Goal: Information Seeking & Learning: Learn about a topic

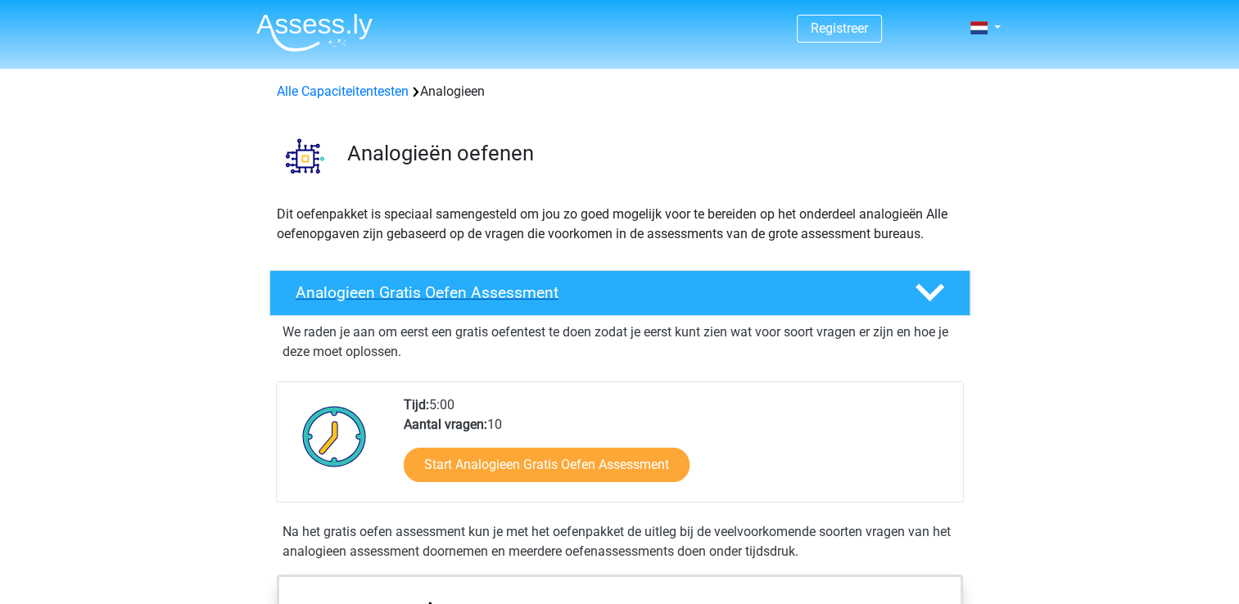
click at [872, 302] on div "Analogieen Gratis Oefen Assessment" at bounding box center [619, 293] width 701 height 46
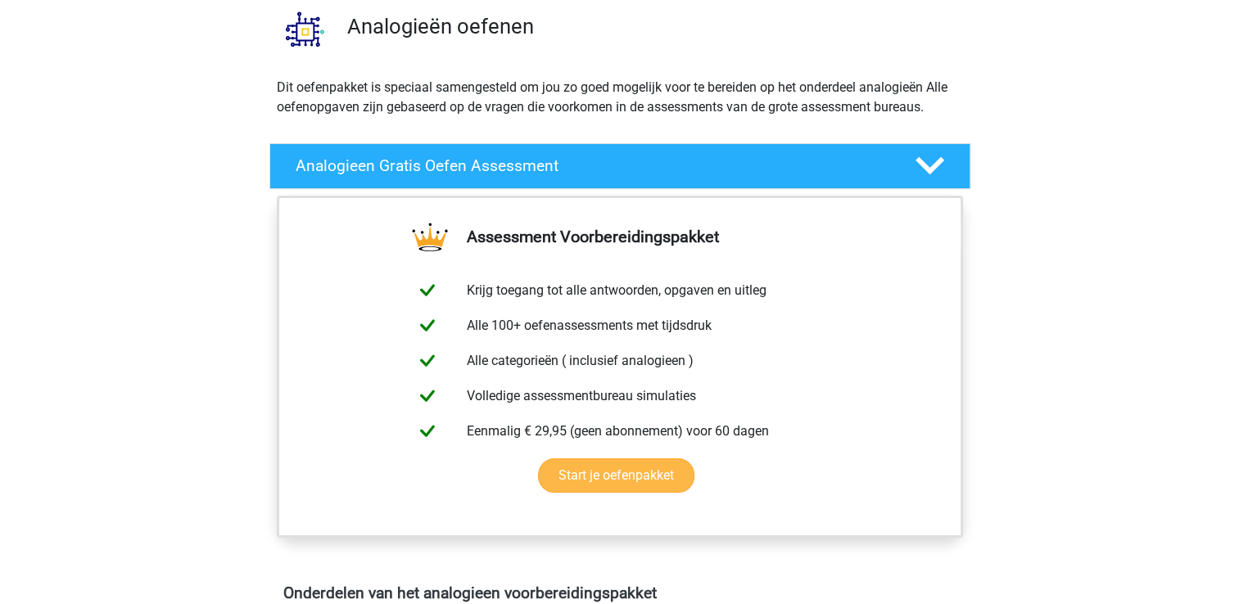
scroll to position [128, 0]
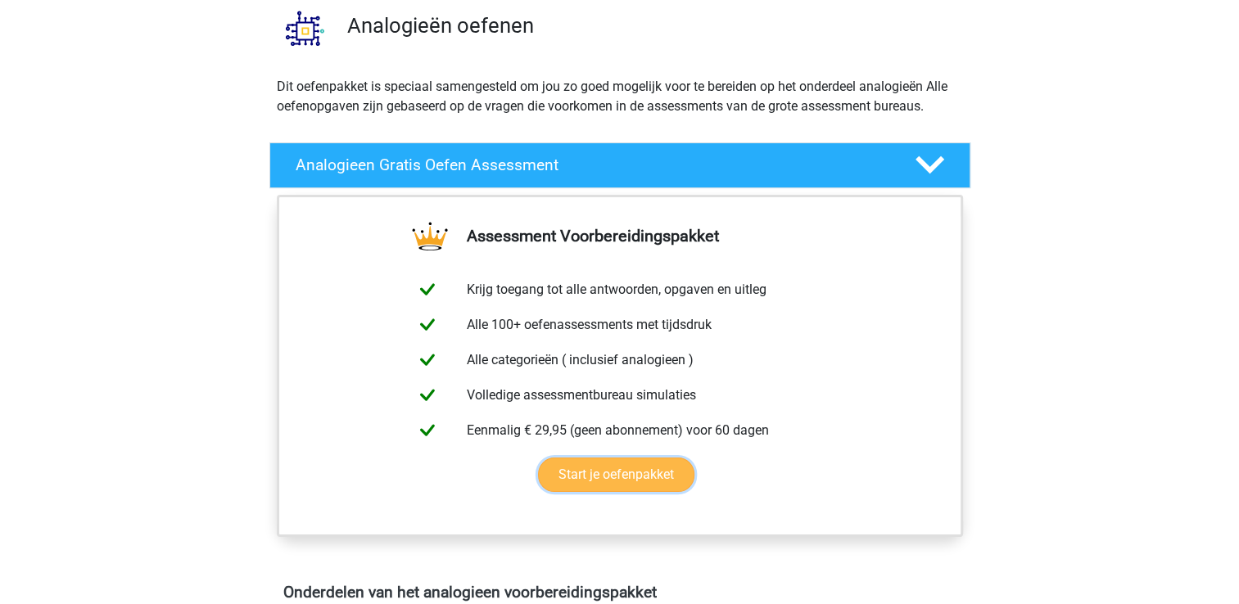
click at [635, 485] on link "Start je oefenpakket" at bounding box center [616, 475] width 156 height 34
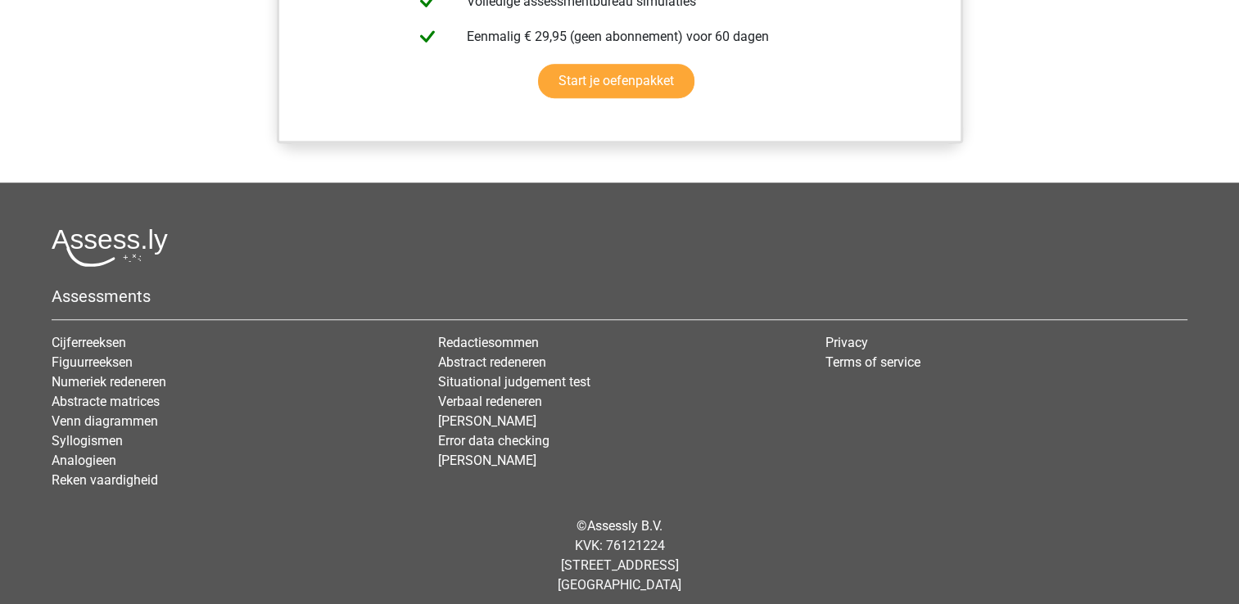
scroll to position [1219, 0]
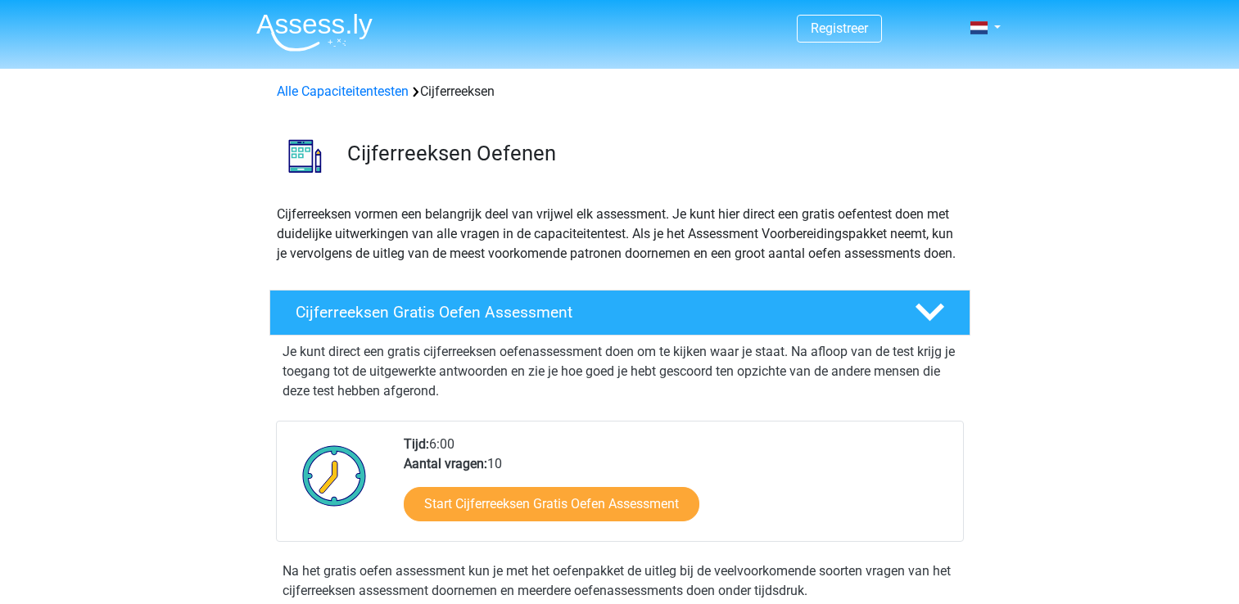
scroll to position [42, 0]
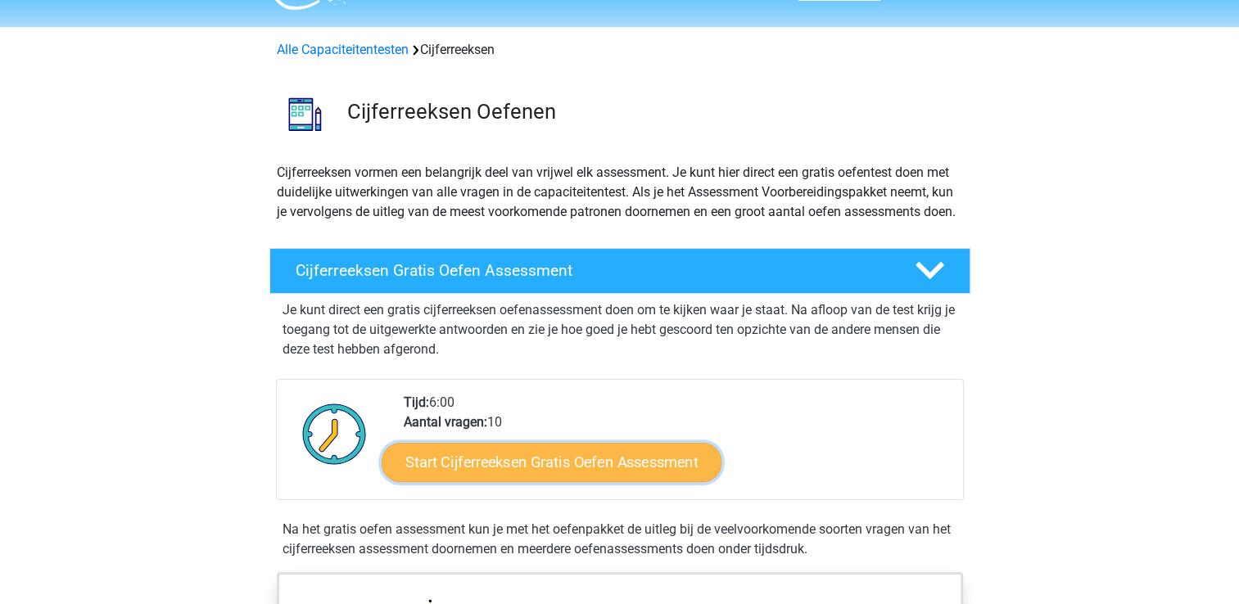
click at [608, 468] on link "Start Cijferreeksen Gratis Oefen Assessment" at bounding box center [552, 461] width 340 height 39
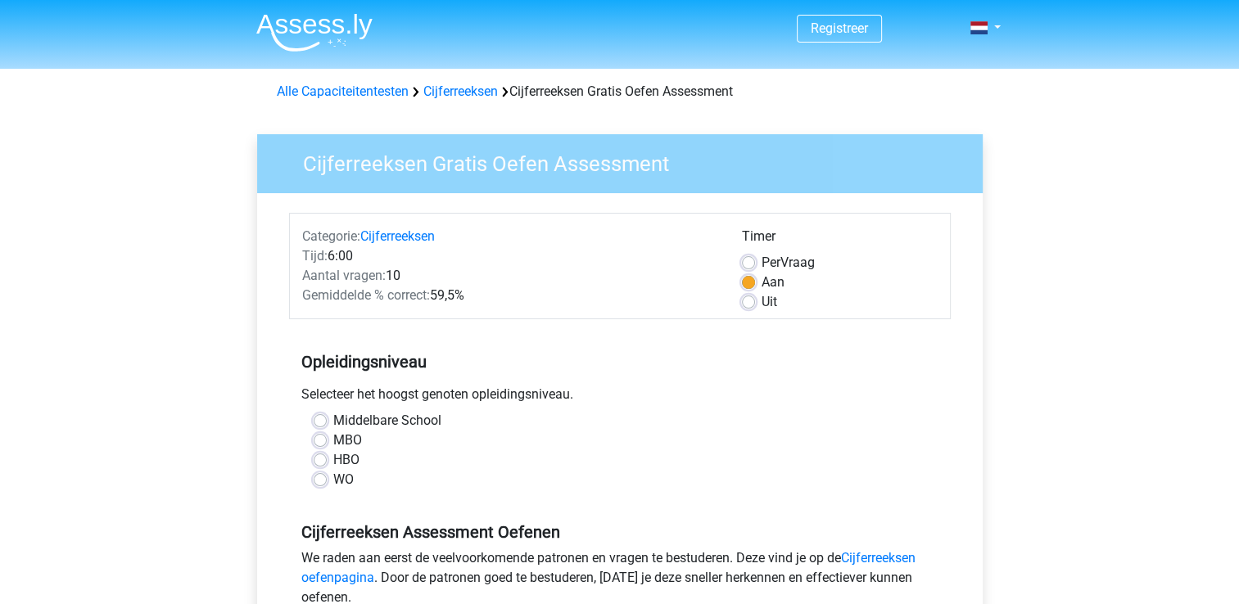
click at [316, 447] on div "MBO" at bounding box center [620, 441] width 613 height 20
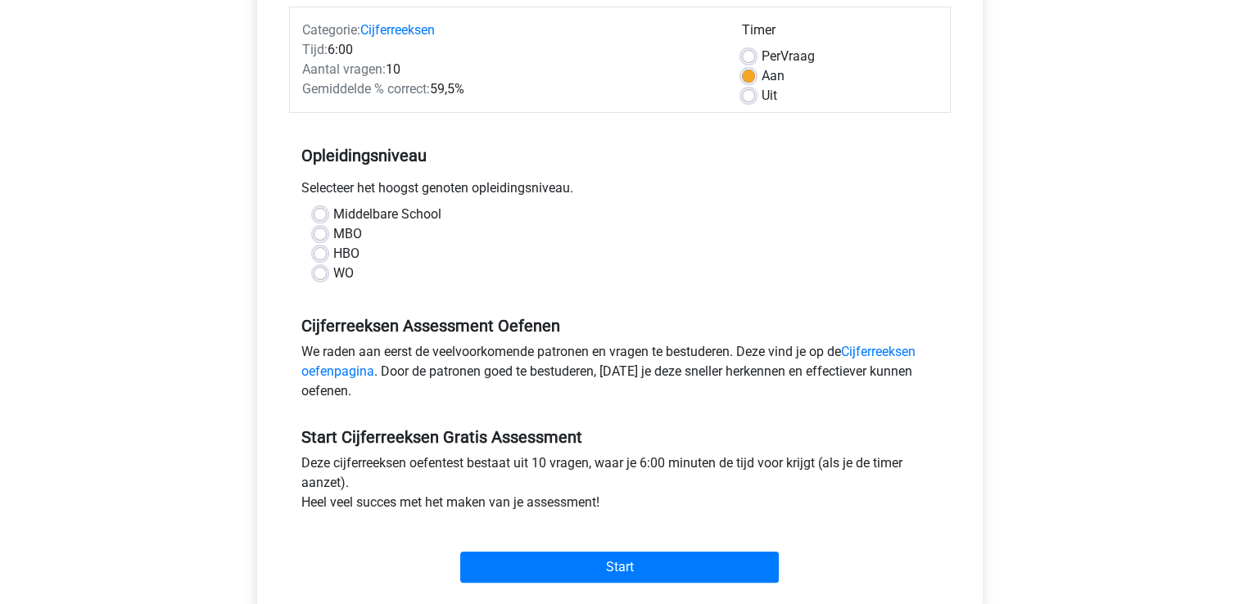
scroll to position [228, 0]
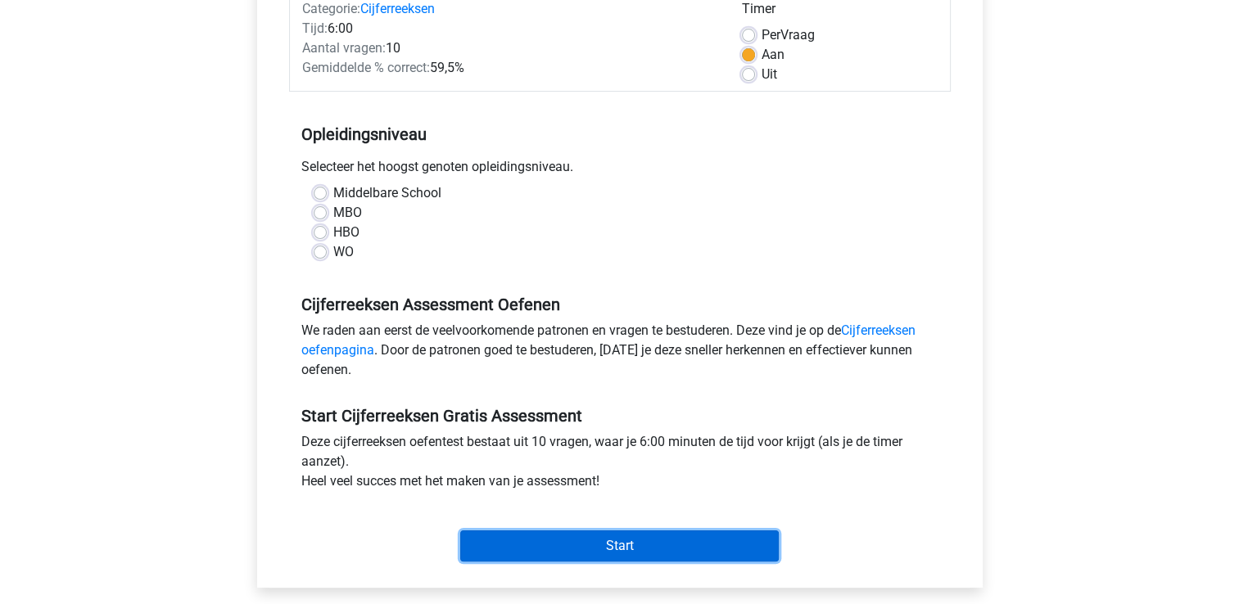
click at [609, 536] on input "Start" at bounding box center [619, 546] width 319 height 31
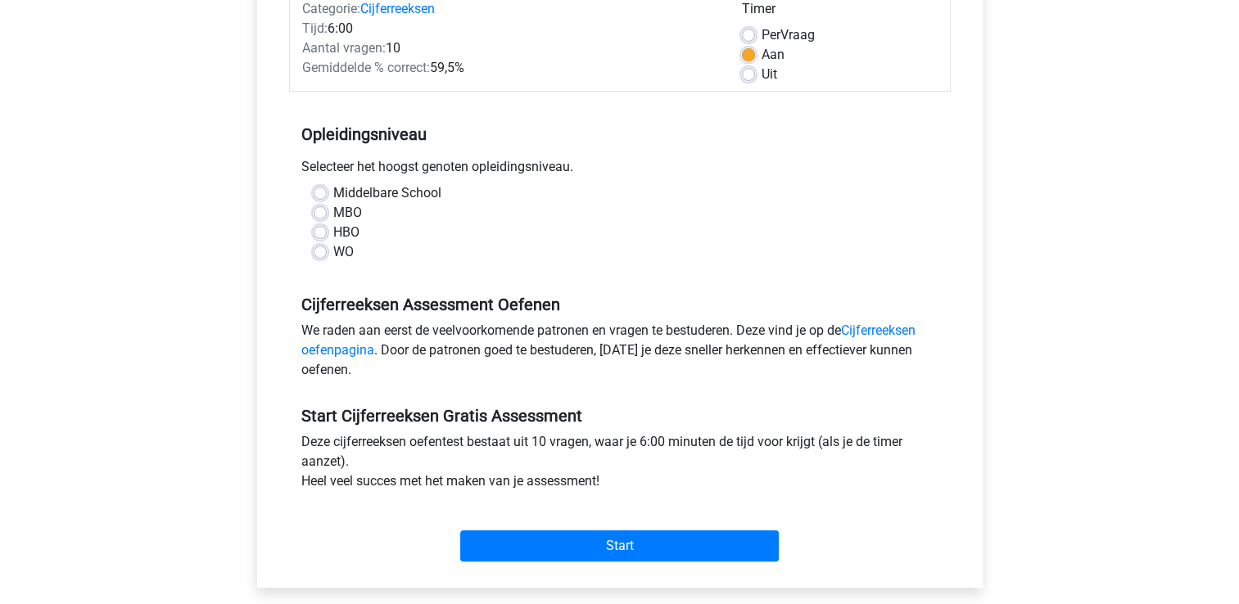
click at [269, 269] on div "Categorie: Cijferreeksen Tijd: 6:00 Aantal vragen: 10 Gemiddelde % correct: 59,…" at bounding box center [619, 277] width 701 height 622
click at [333, 233] on label "HBO" at bounding box center [346, 233] width 26 height 20
click at [321, 233] on input "HBO" at bounding box center [320, 231] width 13 height 16
radio input "true"
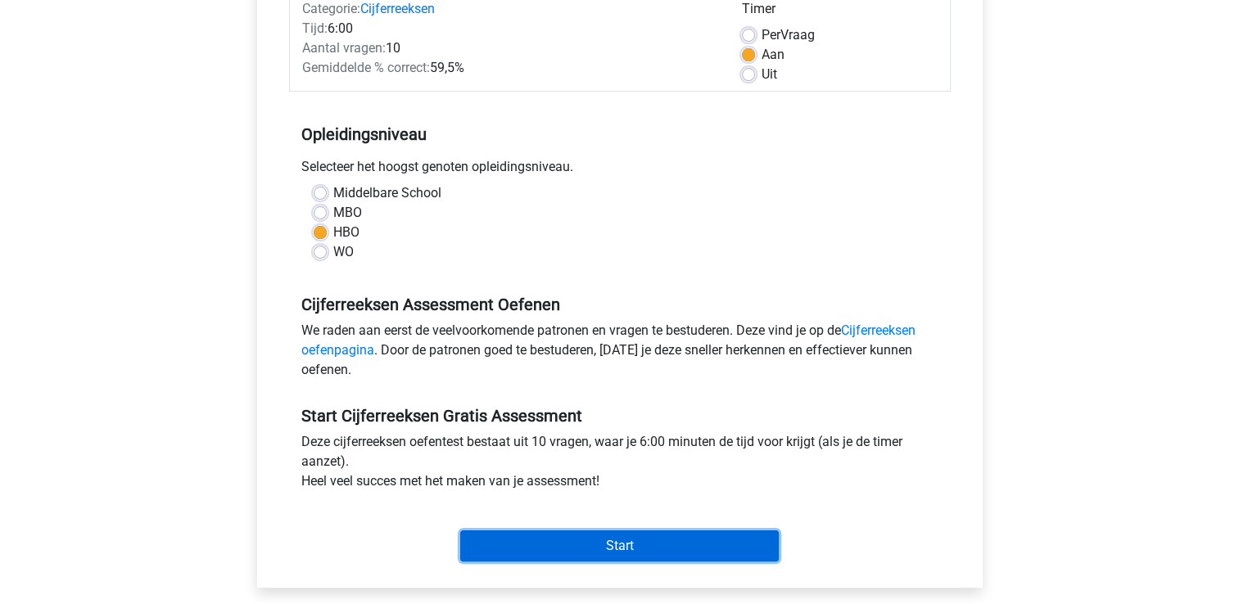
click at [590, 552] on input "Start" at bounding box center [619, 546] width 319 height 31
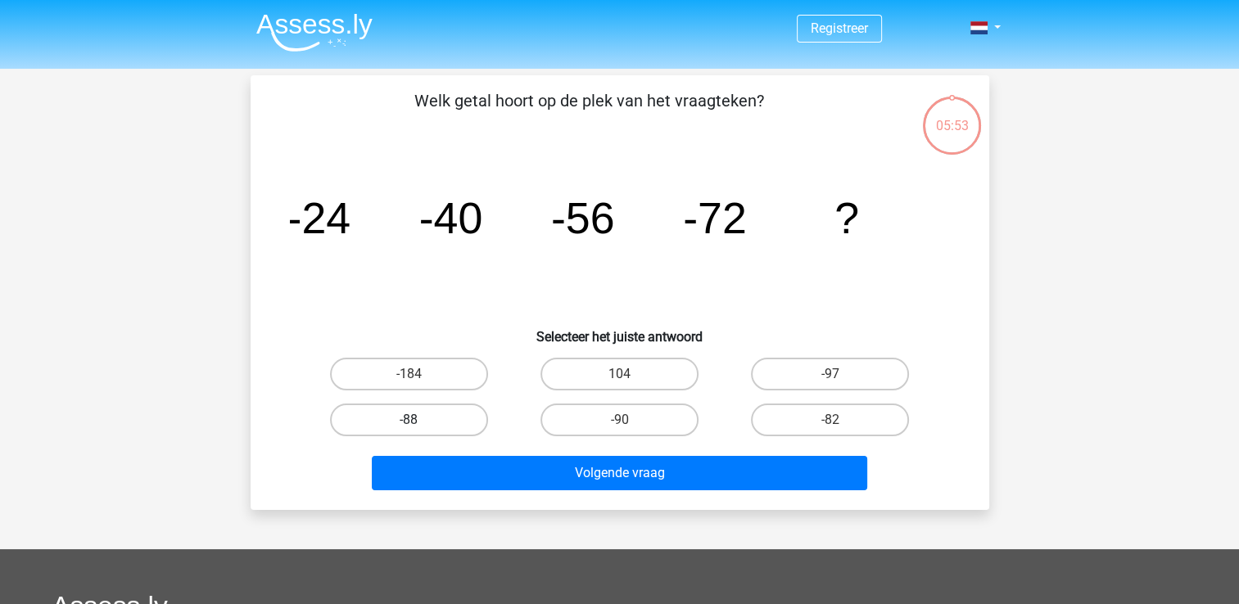
click at [443, 408] on label "-88" at bounding box center [409, 420] width 158 height 33
click at [419, 420] on input "-88" at bounding box center [414, 425] width 11 height 11
radio input "true"
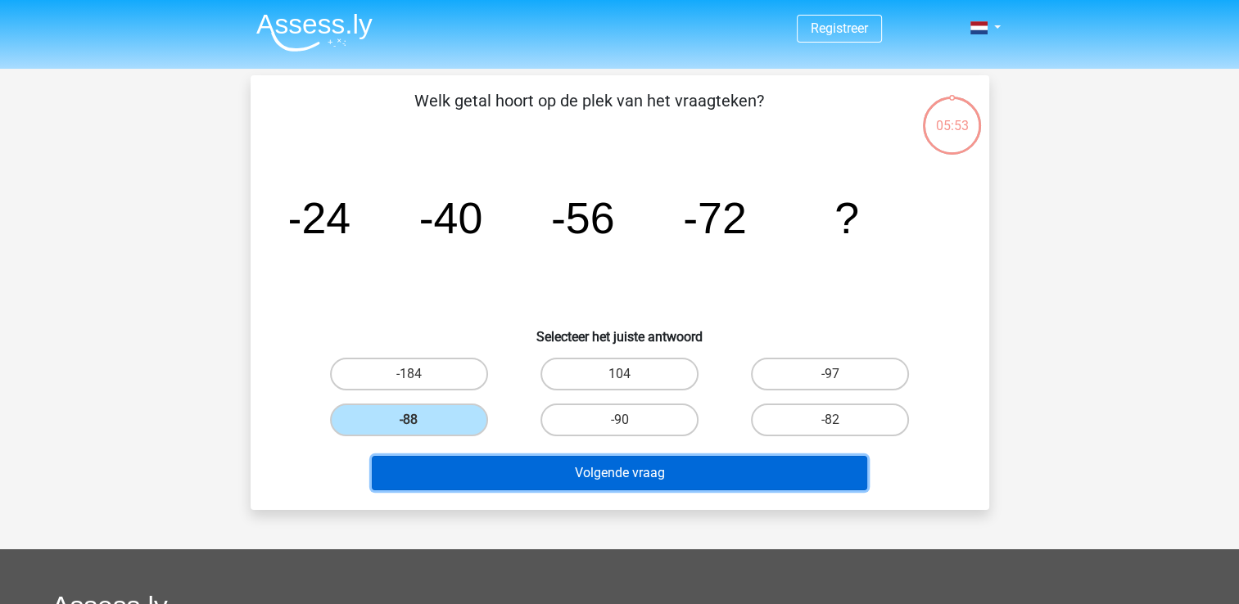
click at [561, 475] on button "Volgende vraag" at bounding box center [619, 473] width 495 height 34
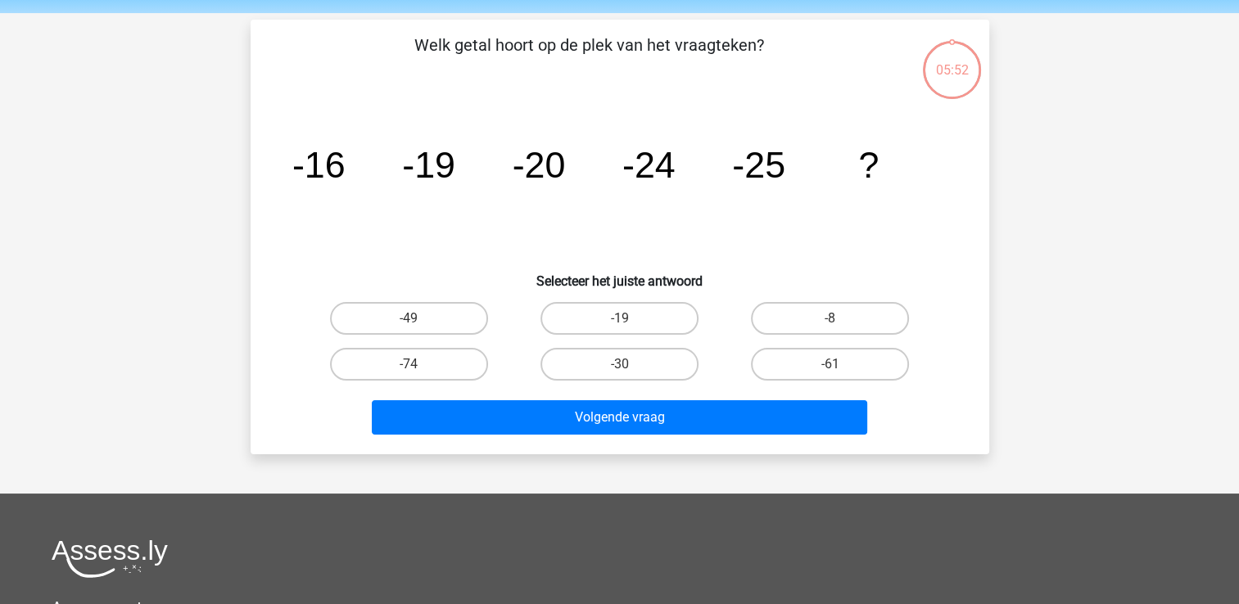
scroll to position [75, 0]
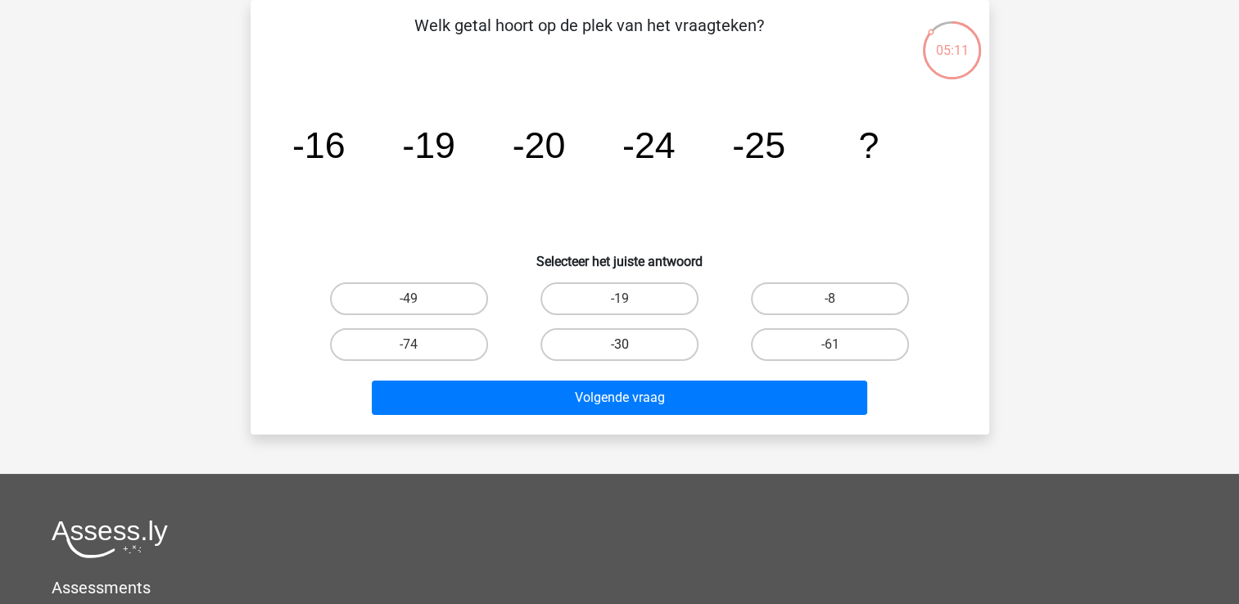
click at [649, 355] on label "-30" at bounding box center [619, 344] width 158 height 33
click at [630, 355] on input "-30" at bounding box center [624, 350] width 11 height 11
radio input "true"
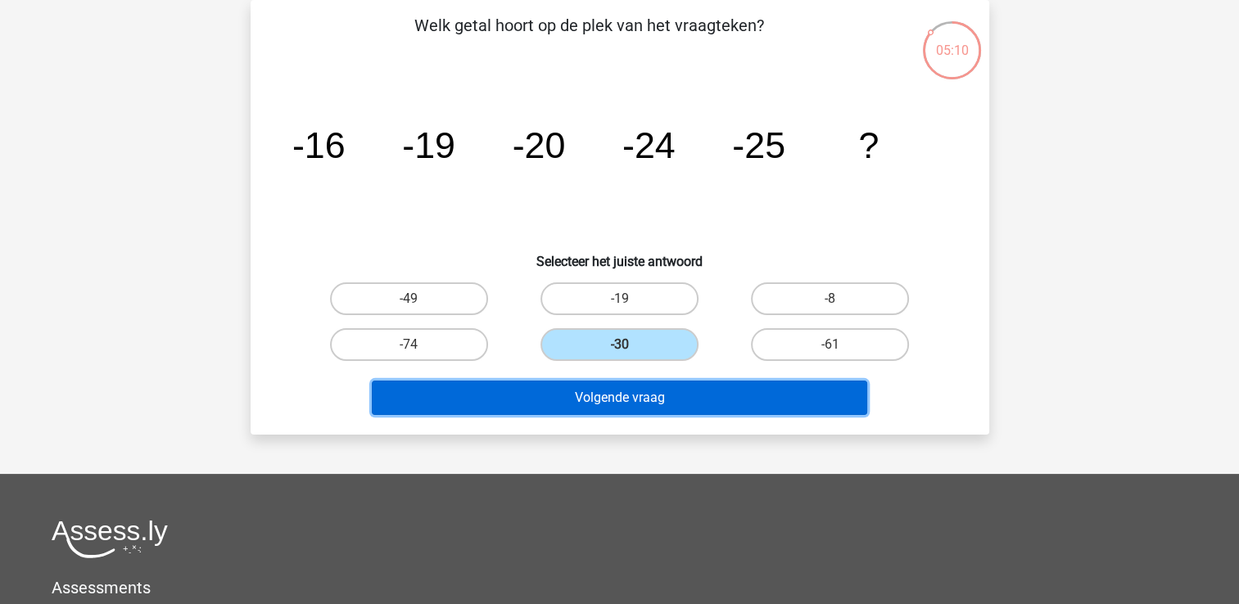
click at [659, 398] on button "Volgende vraag" at bounding box center [619, 398] width 495 height 34
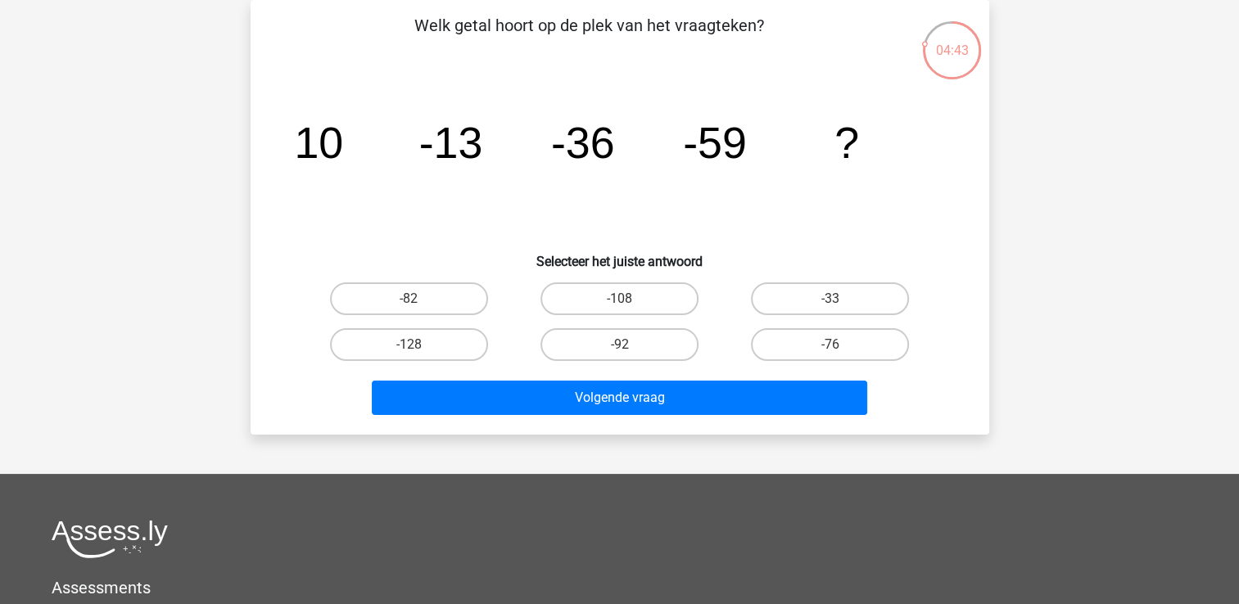
click at [411, 306] on input "-82" at bounding box center [414, 304] width 11 height 11
radio input "true"
click at [496, 374] on div "Volgende vraag" at bounding box center [620, 395] width 686 height 54
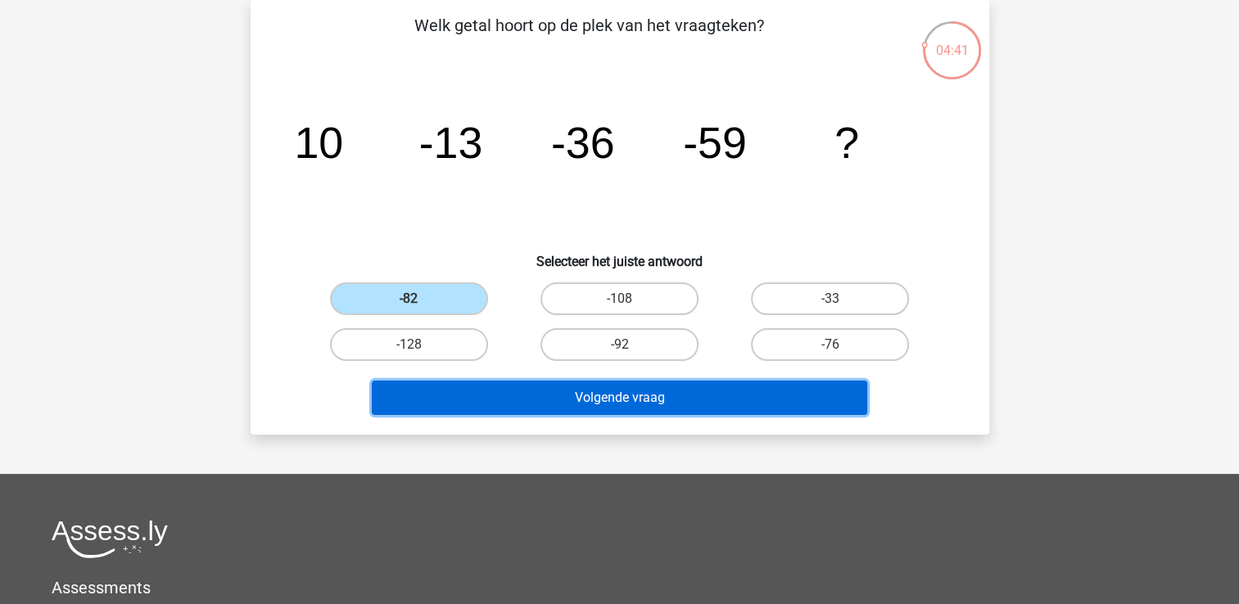
click at [504, 385] on button "Volgende vraag" at bounding box center [619, 398] width 495 height 34
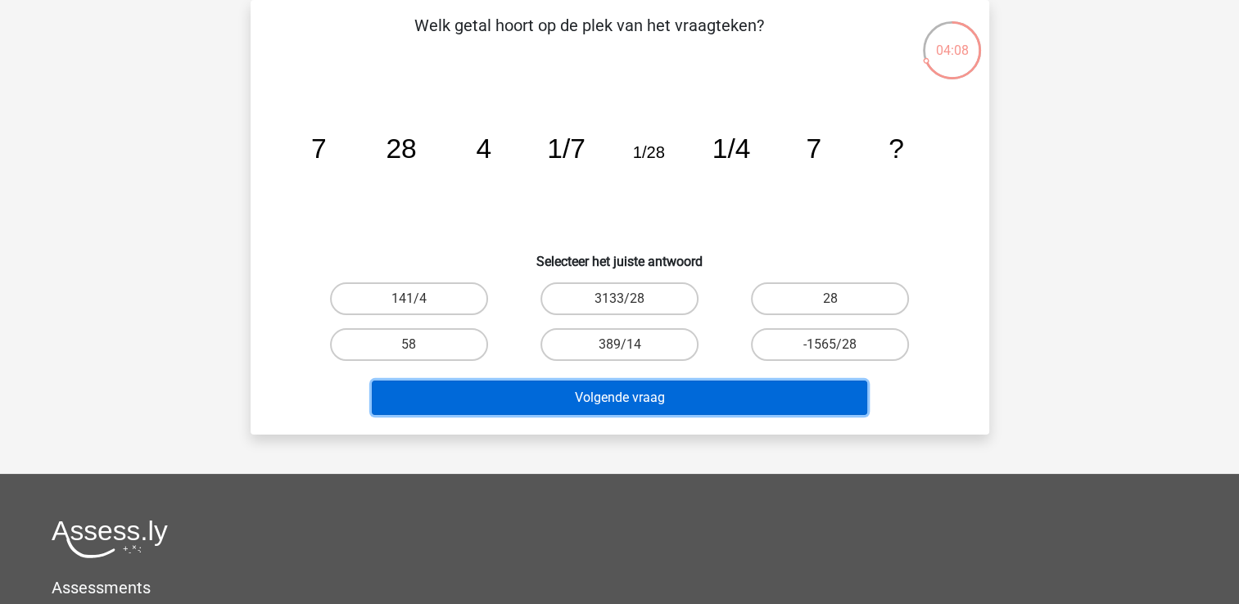
click at [611, 406] on button "Volgende vraag" at bounding box center [619, 398] width 495 height 34
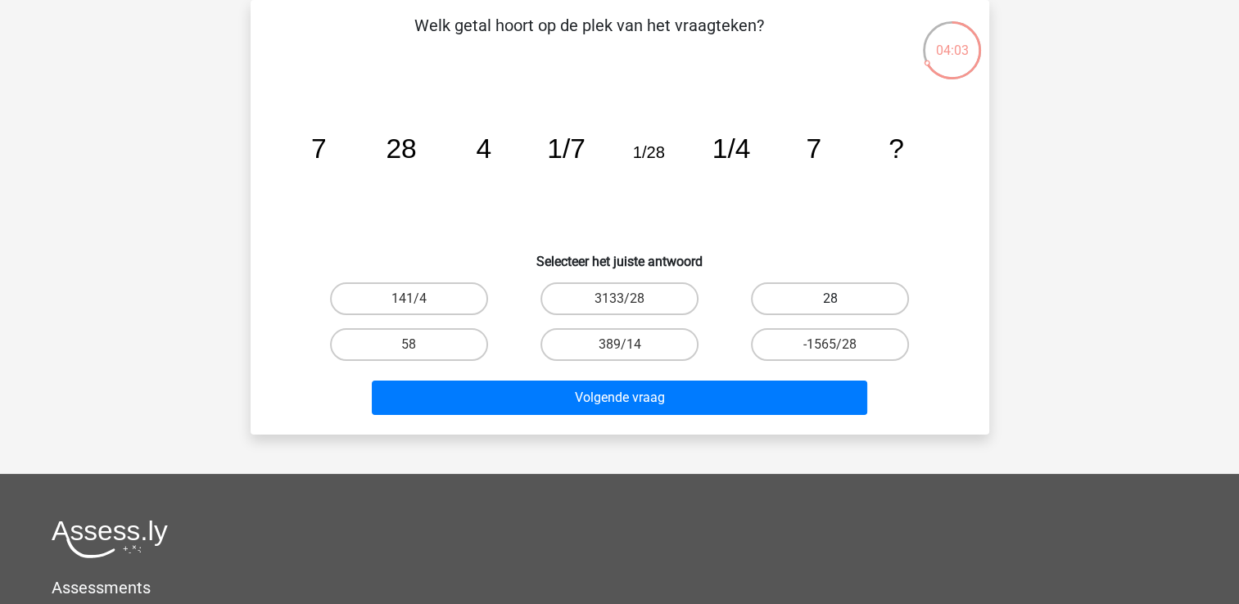
click at [805, 290] on label "28" at bounding box center [830, 299] width 158 height 33
click at [830, 299] on input "28" at bounding box center [835, 304] width 11 height 11
radio input "true"
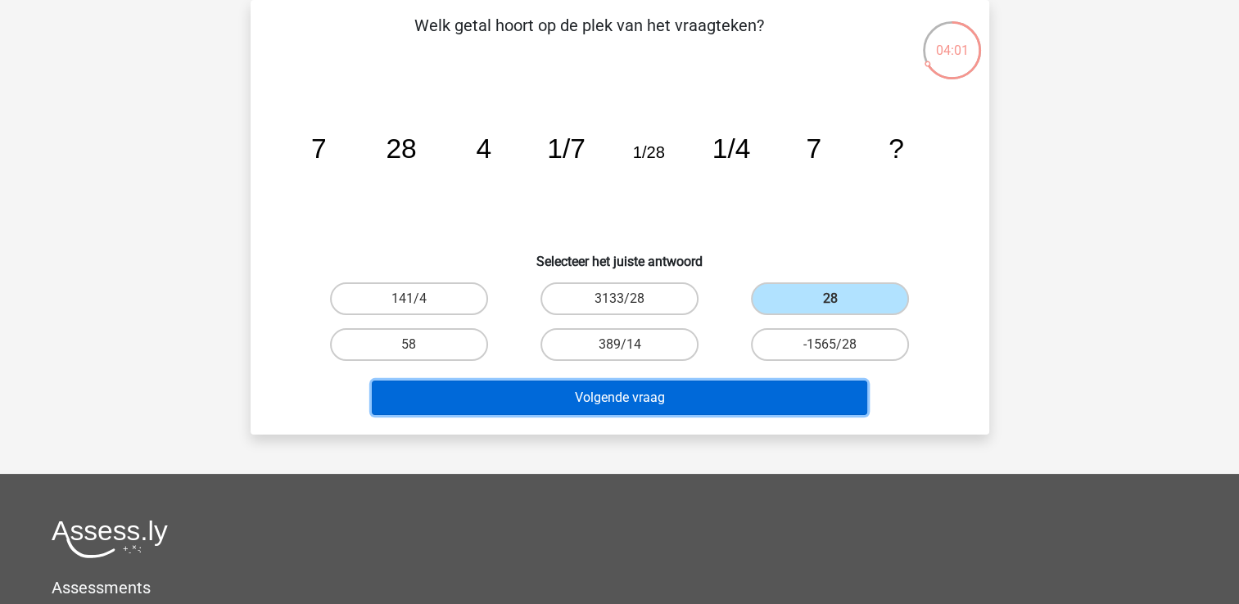
click at [742, 383] on button "Volgende vraag" at bounding box center [619, 398] width 495 height 34
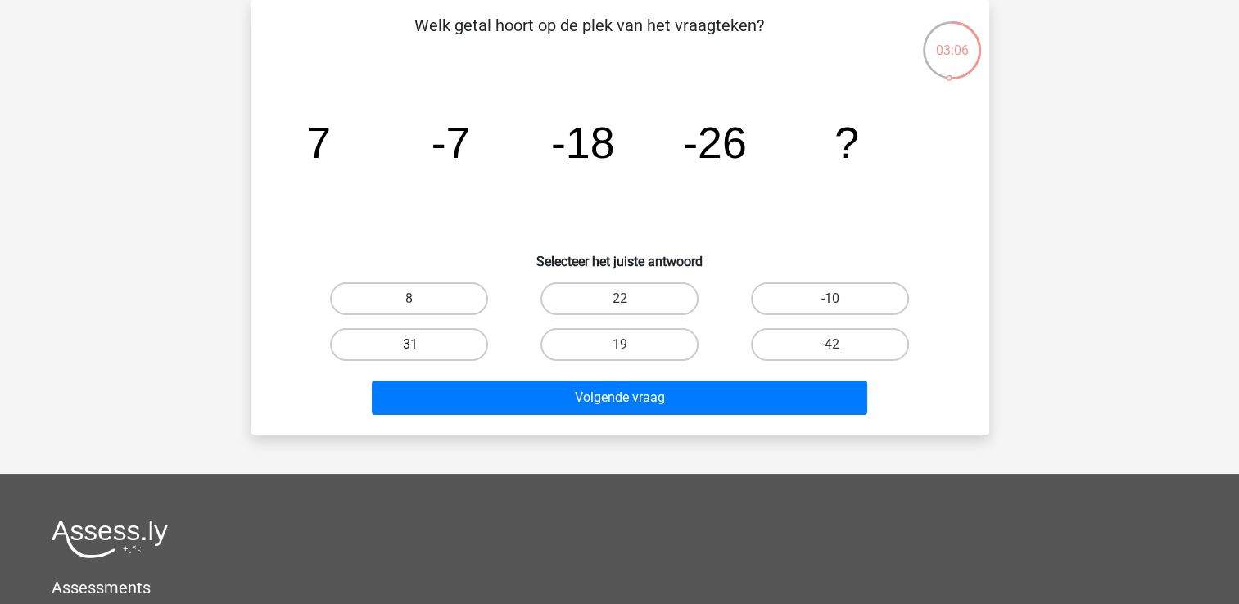
drag, startPoint x: 449, startPoint y: 345, endPoint x: 400, endPoint y: 337, distance: 49.7
click at [400, 337] on label "-31" at bounding box center [409, 344] width 158 height 33
click at [409, 345] on input "-31" at bounding box center [414, 350] width 11 height 11
radio input "true"
click at [400, 337] on label "-31" at bounding box center [409, 344] width 158 height 33
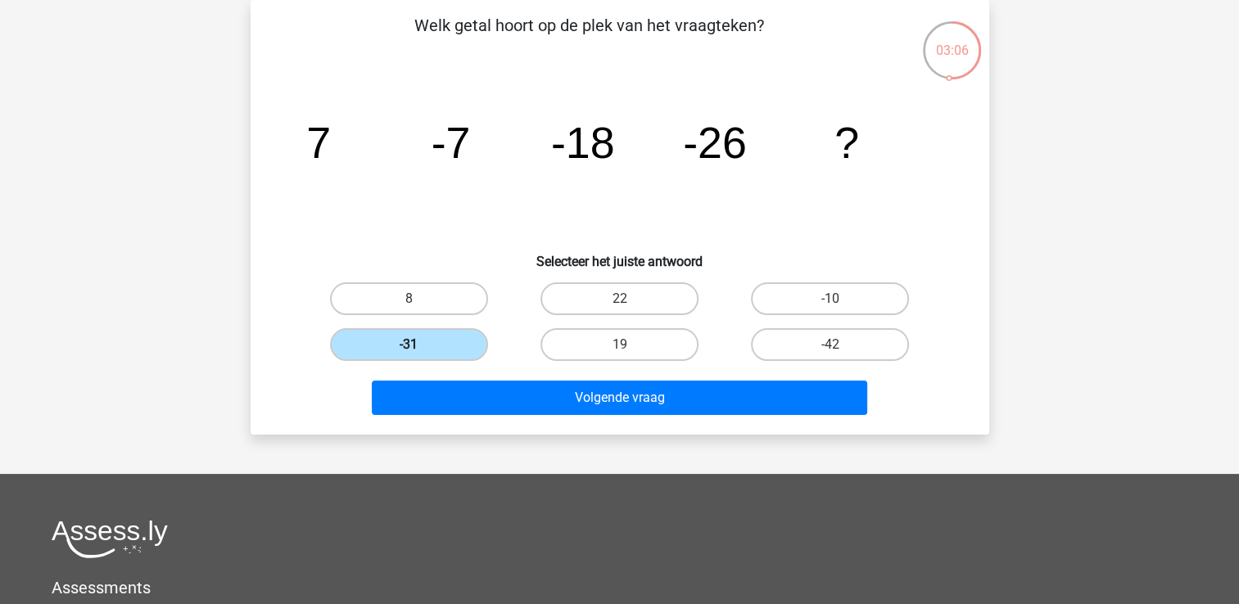
click at [409, 345] on input "-31" at bounding box center [414, 350] width 11 height 11
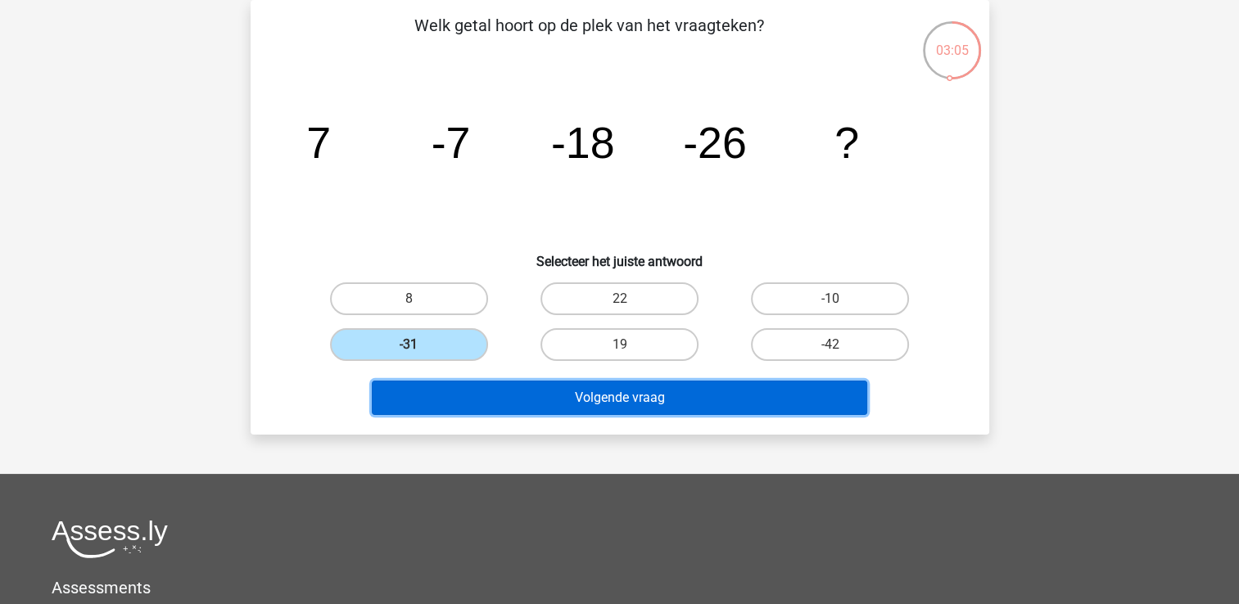
click at [498, 396] on button "Volgende vraag" at bounding box center [619, 398] width 495 height 34
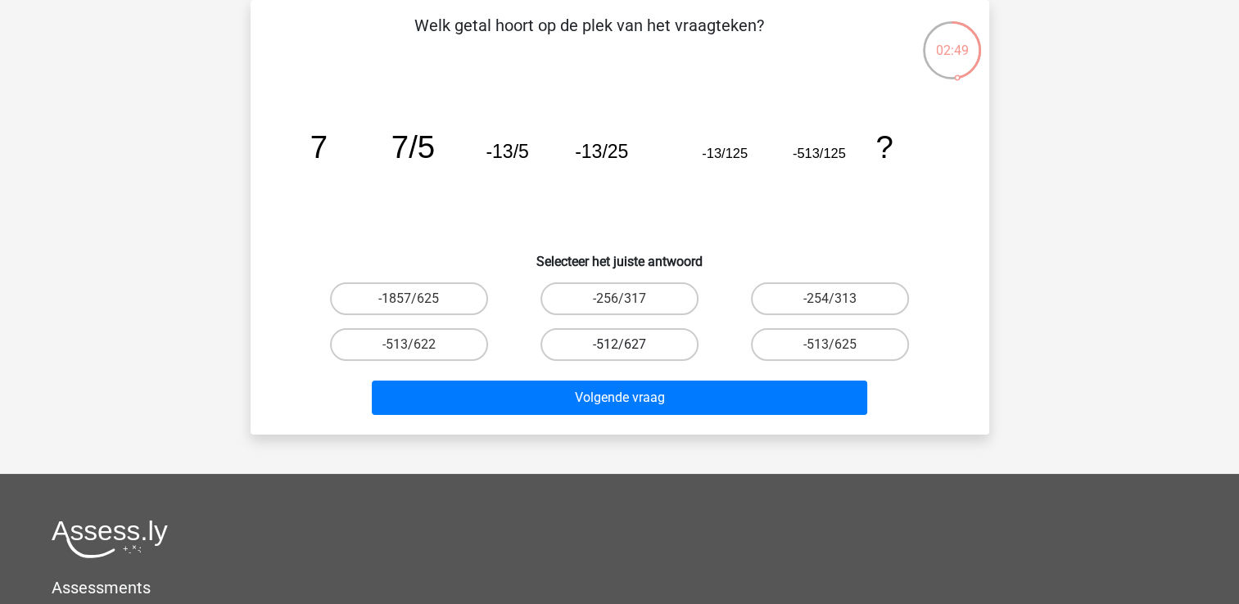
click at [643, 337] on label "-512/627" at bounding box center [619, 344] width 158 height 33
click at [630, 345] on input "-512/627" at bounding box center [624, 350] width 11 height 11
radio input "true"
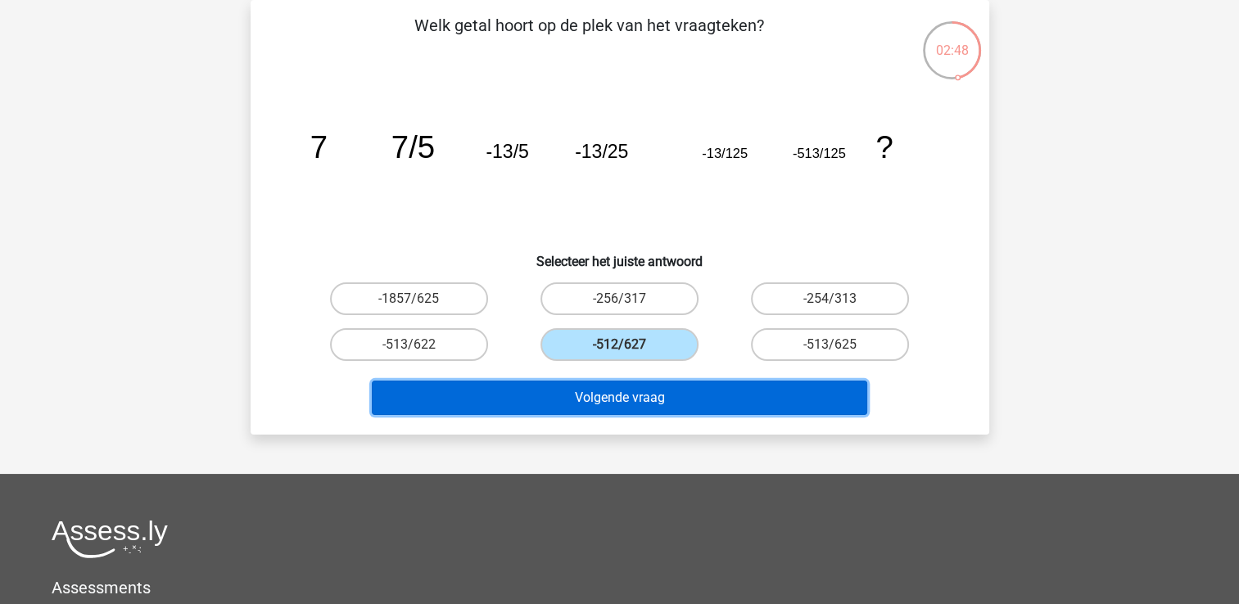
click at [655, 391] on button "Volgende vraag" at bounding box center [619, 398] width 495 height 34
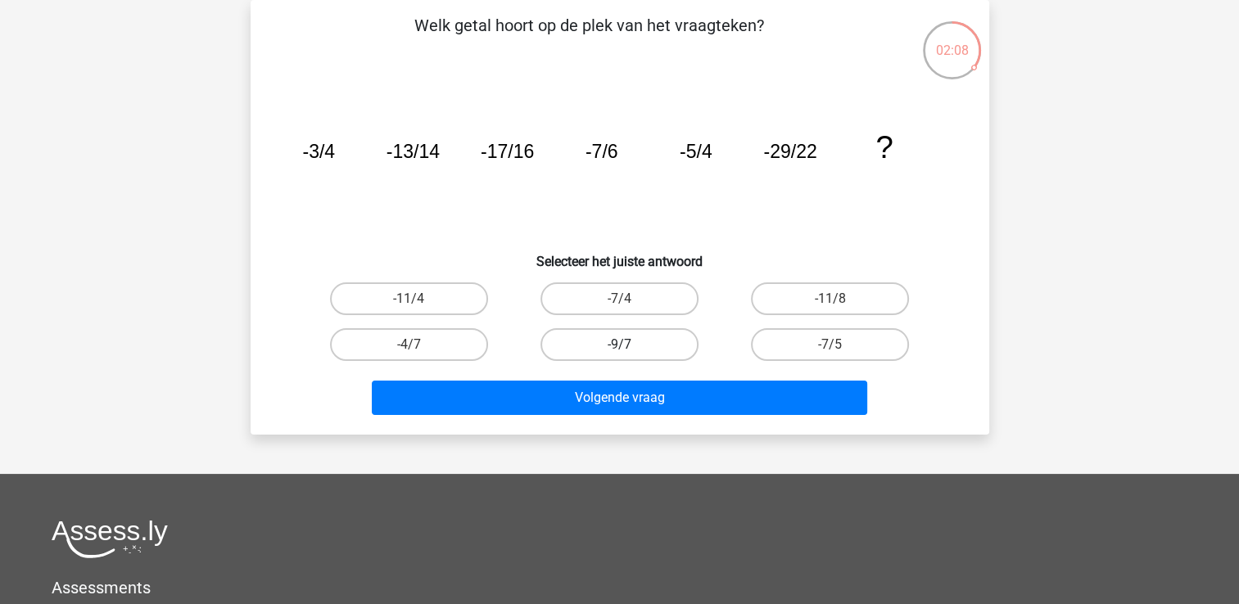
click at [657, 344] on label "-9/7" at bounding box center [619, 344] width 158 height 33
click at [630, 345] on input "-9/7" at bounding box center [624, 350] width 11 height 11
radio input "true"
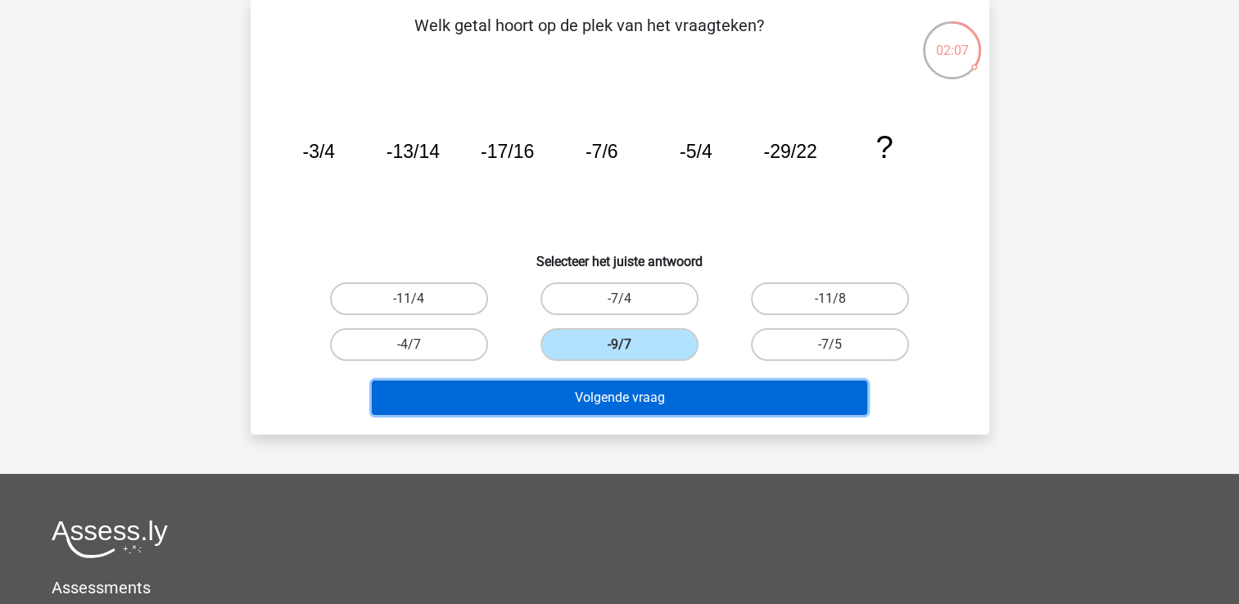
click at [665, 402] on button "Volgende vraag" at bounding box center [619, 398] width 495 height 34
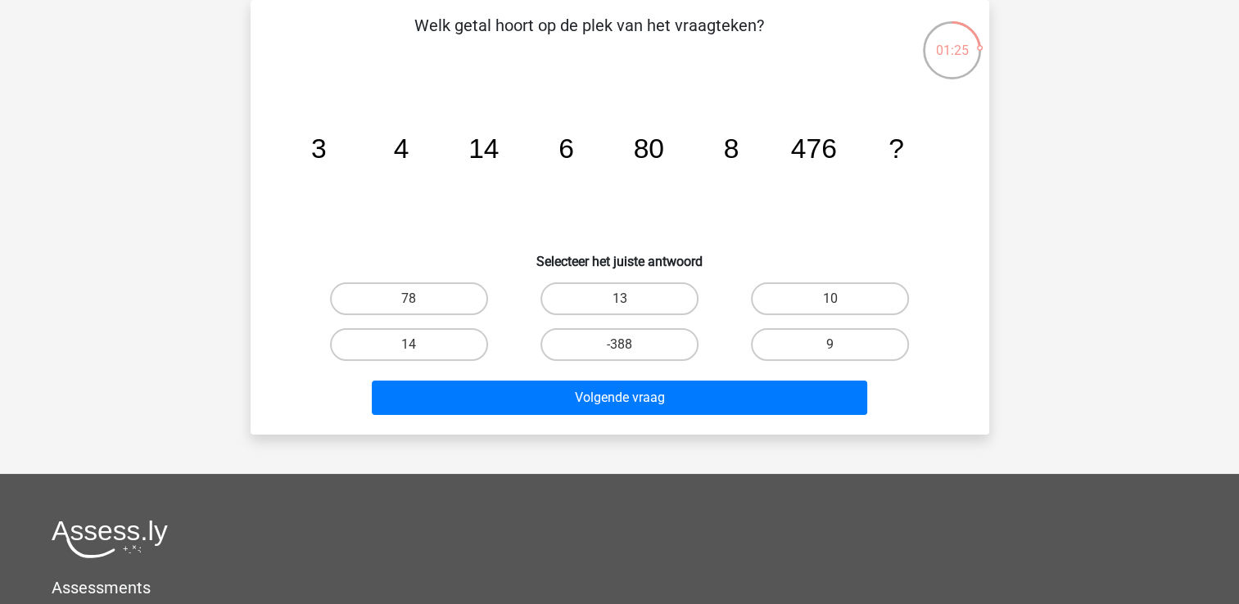
click at [840, 307] on input "10" at bounding box center [835, 304] width 11 height 11
radio input "true"
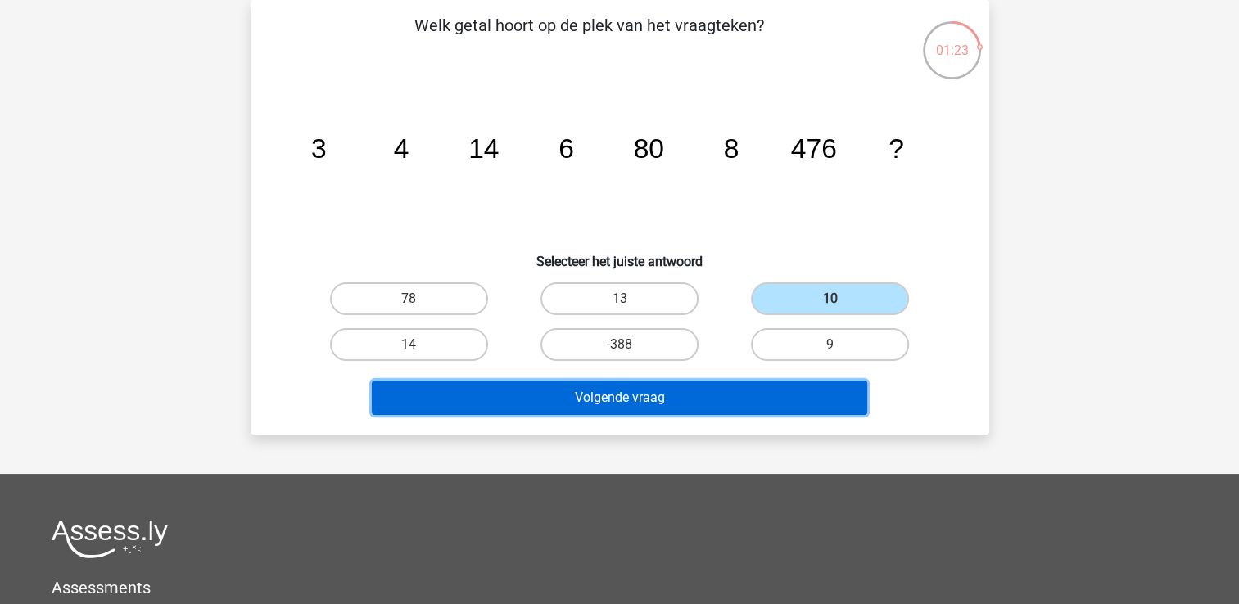
click at [659, 397] on button "Volgende vraag" at bounding box center [619, 398] width 495 height 34
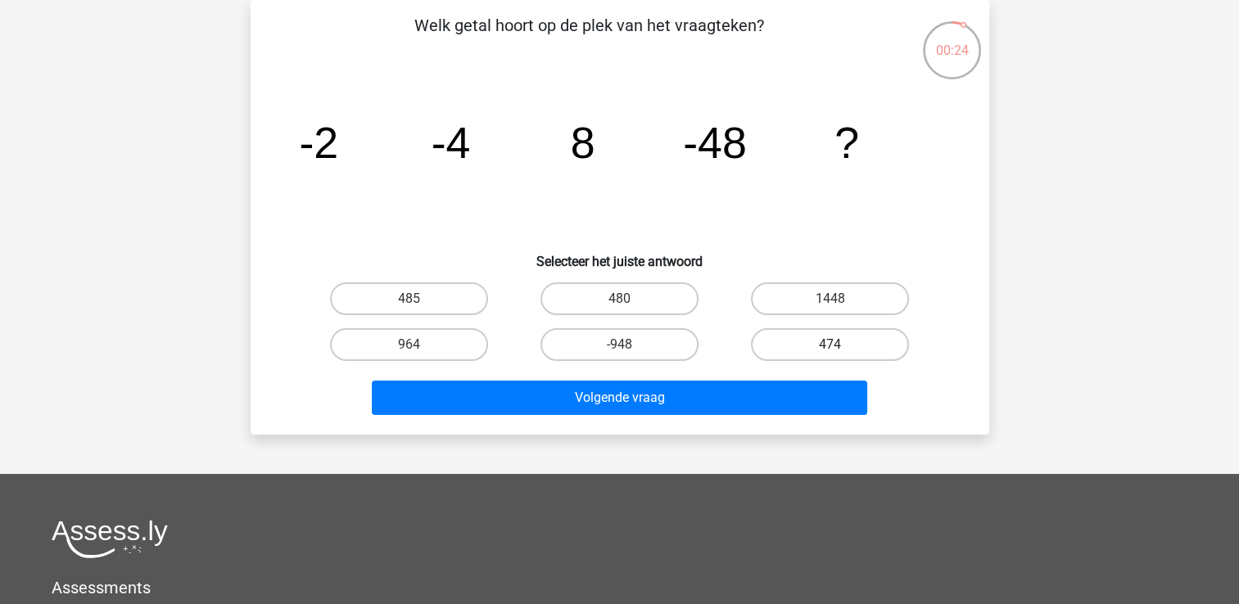
click at [762, 340] on label "474" at bounding box center [830, 344] width 158 height 33
click at [830, 345] on input "474" at bounding box center [835, 350] width 11 height 11
radio input "true"
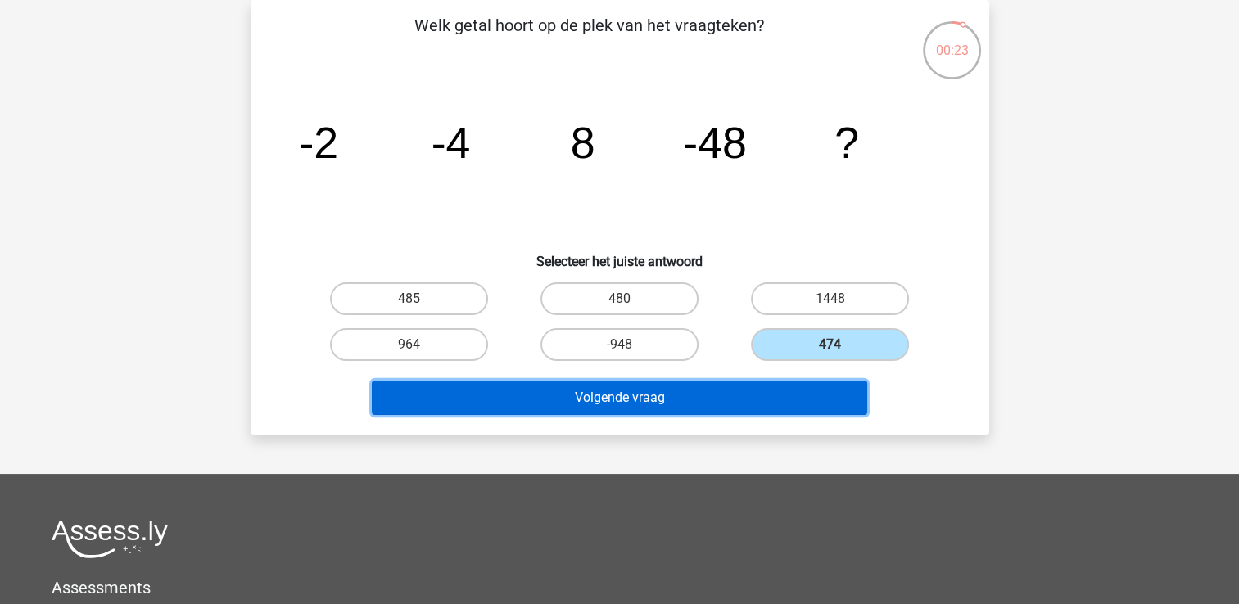
click at [728, 395] on button "Volgende vraag" at bounding box center [619, 398] width 495 height 34
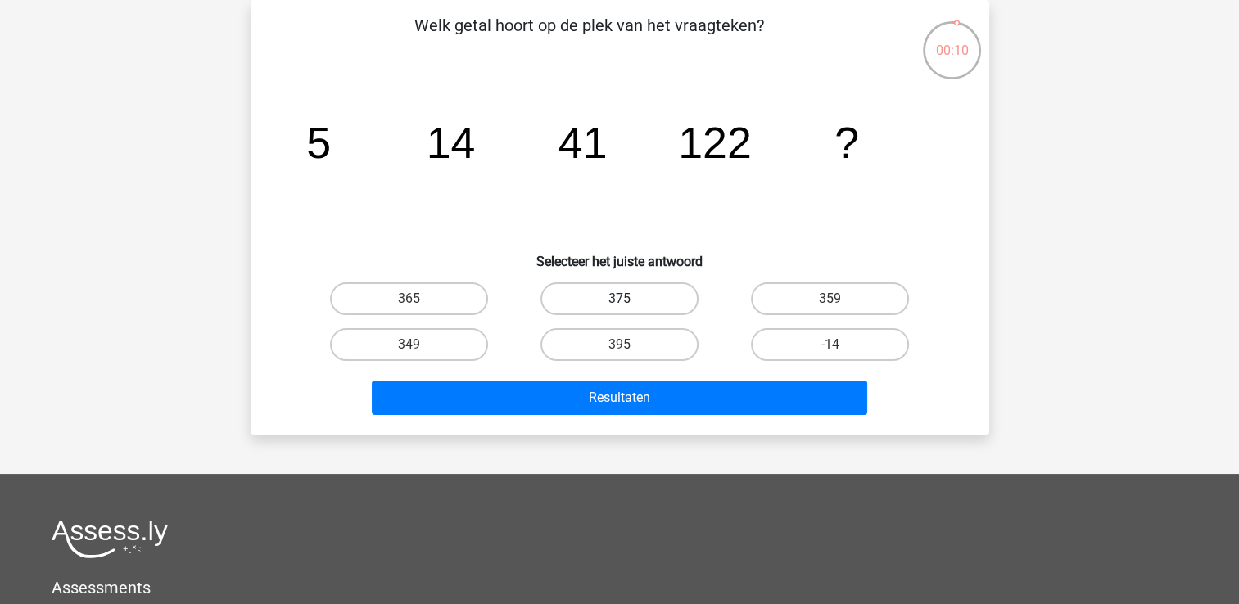
click at [648, 296] on label "375" at bounding box center [619, 299] width 158 height 33
click at [630, 299] on input "375" at bounding box center [624, 304] width 11 height 11
radio input "true"
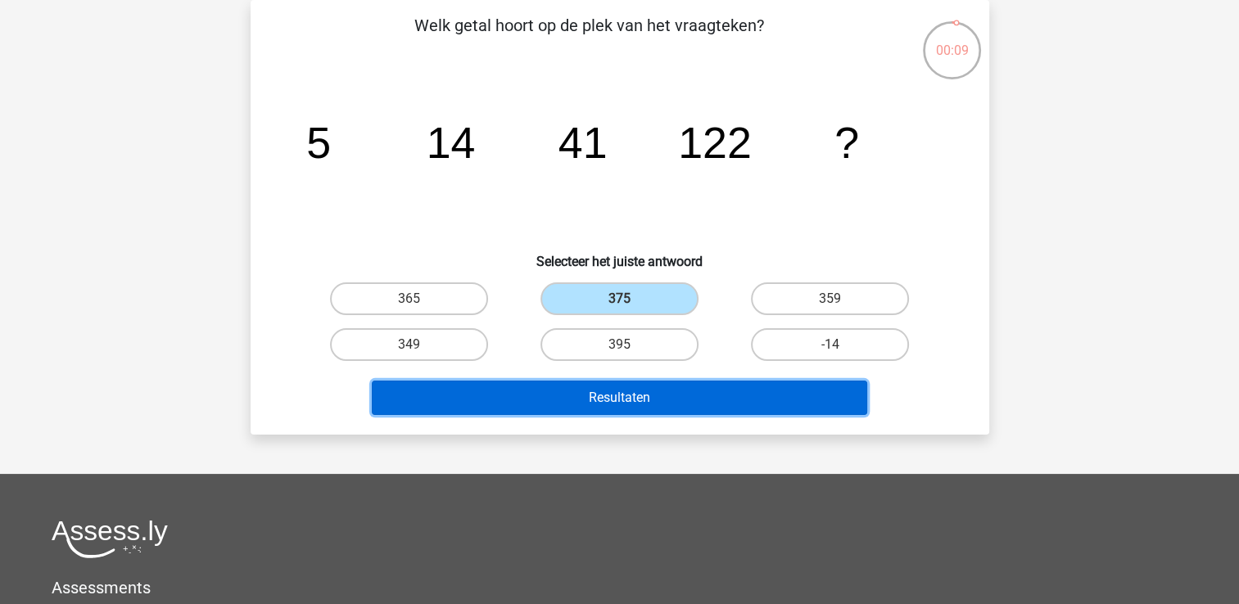
click at [680, 405] on button "Resultaten" at bounding box center [619, 398] width 495 height 34
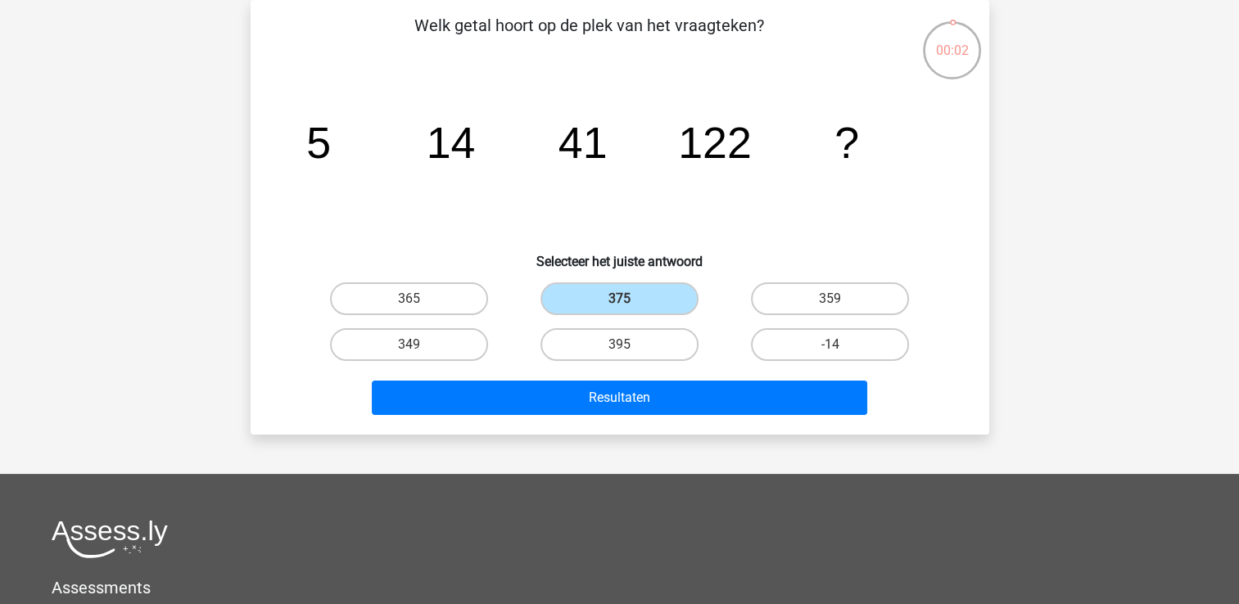
scroll to position [0, 0]
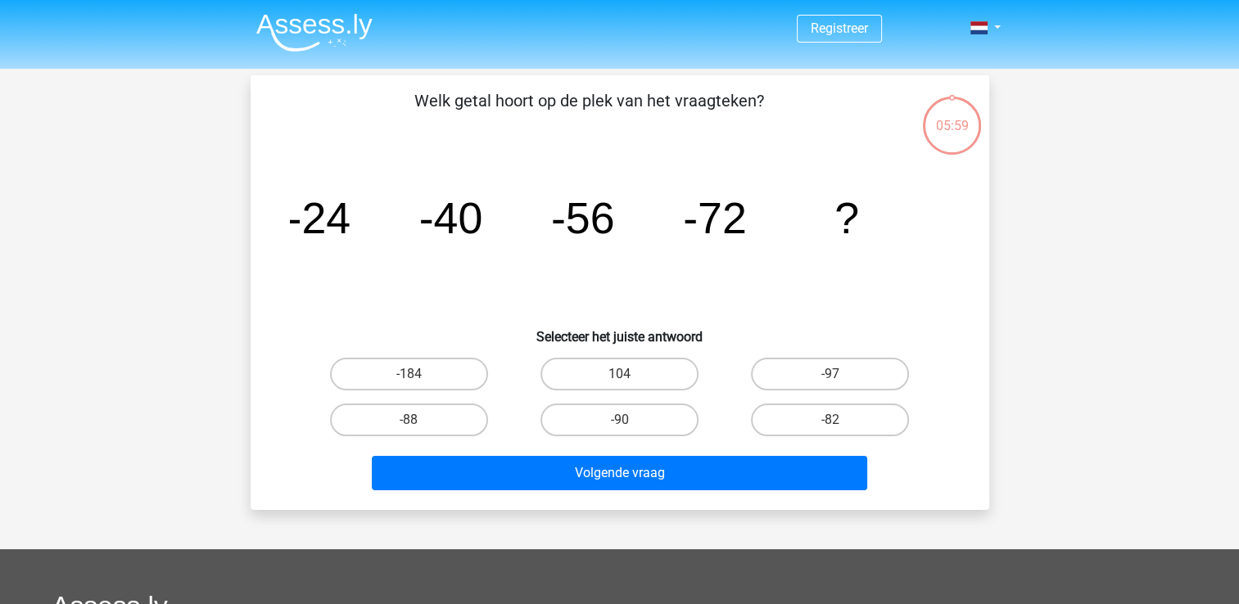
click at [301, 29] on img at bounding box center [314, 32] width 116 height 38
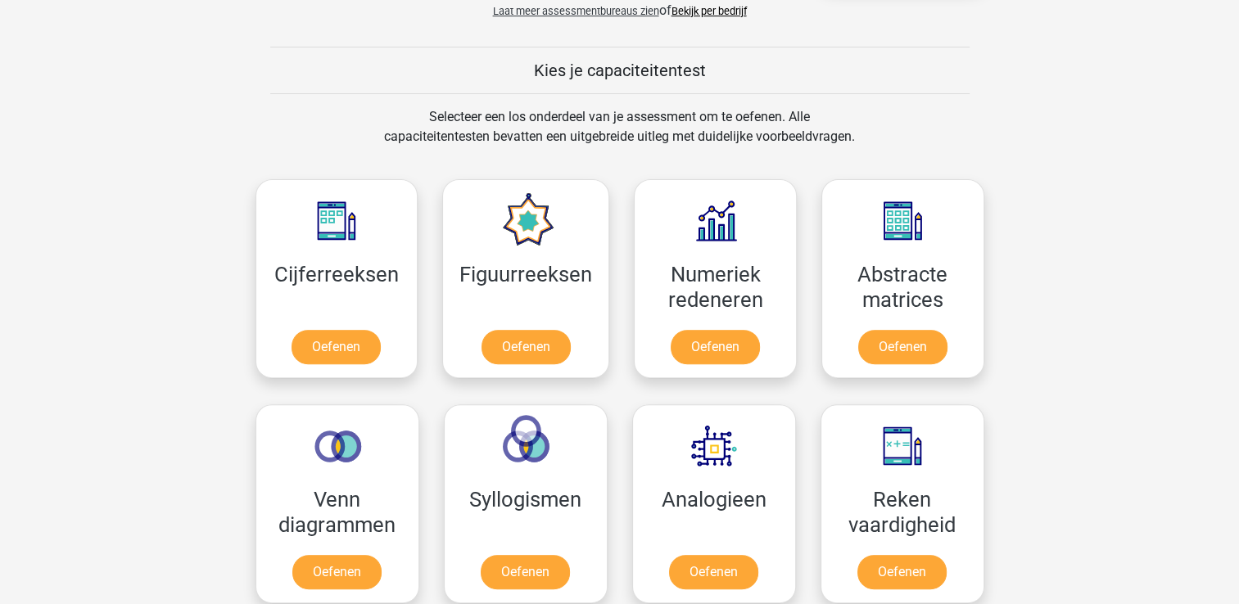
scroll to position [590, 0]
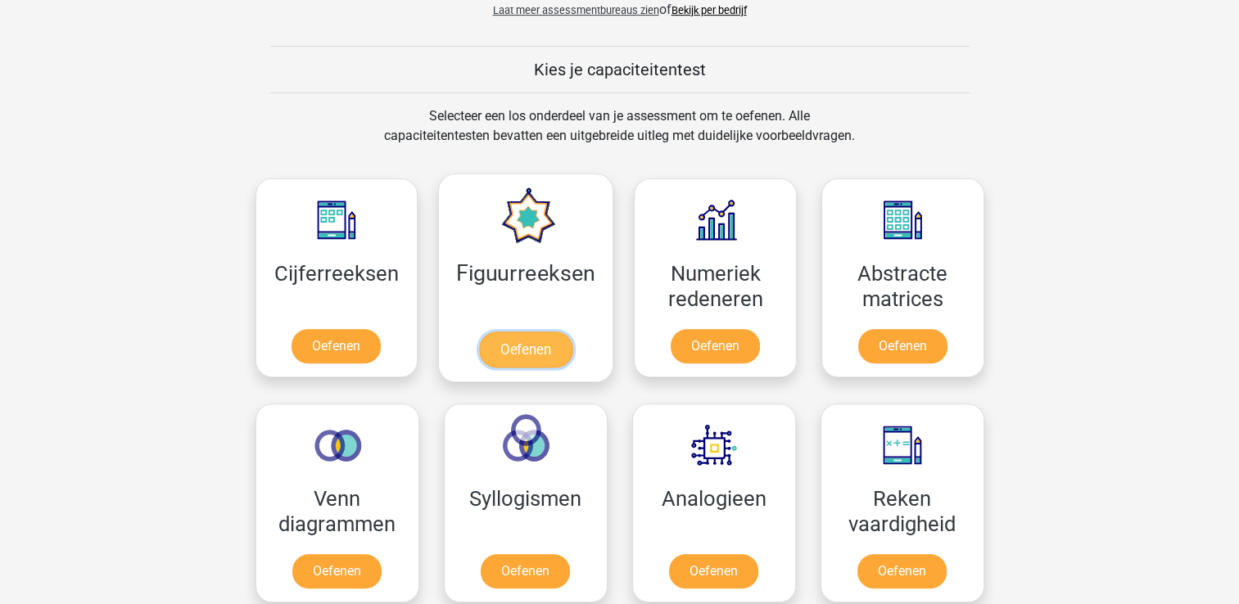
click at [531, 332] on link "Oefenen" at bounding box center [525, 350] width 93 height 36
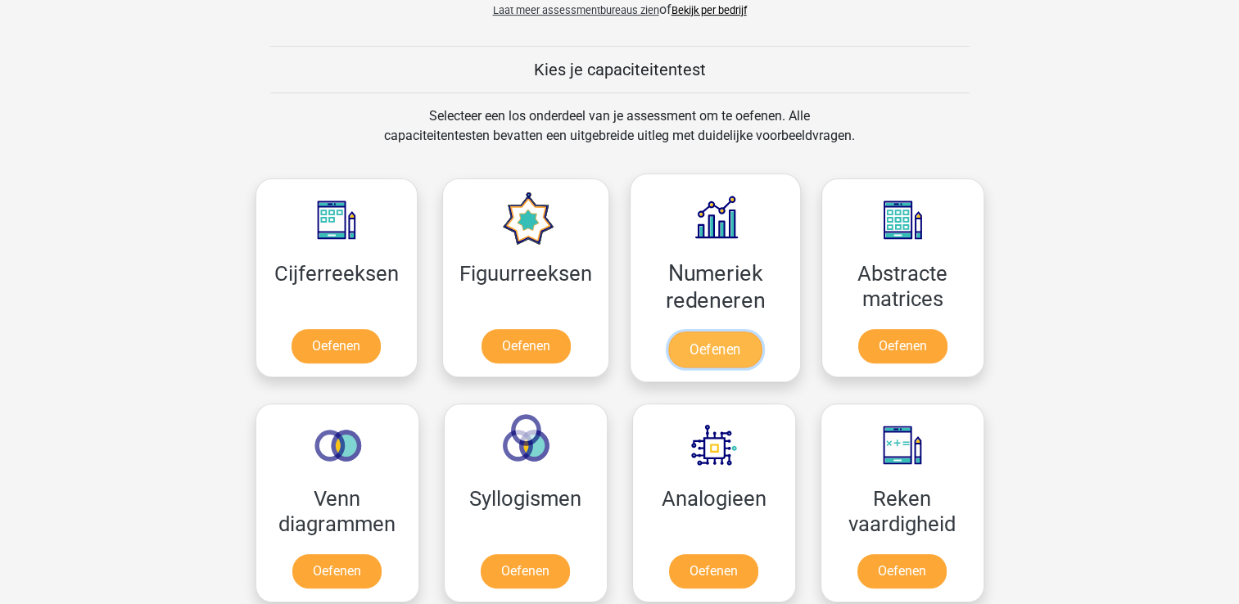
click at [742, 332] on link "Oefenen" at bounding box center [714, 350] width 93 height 36
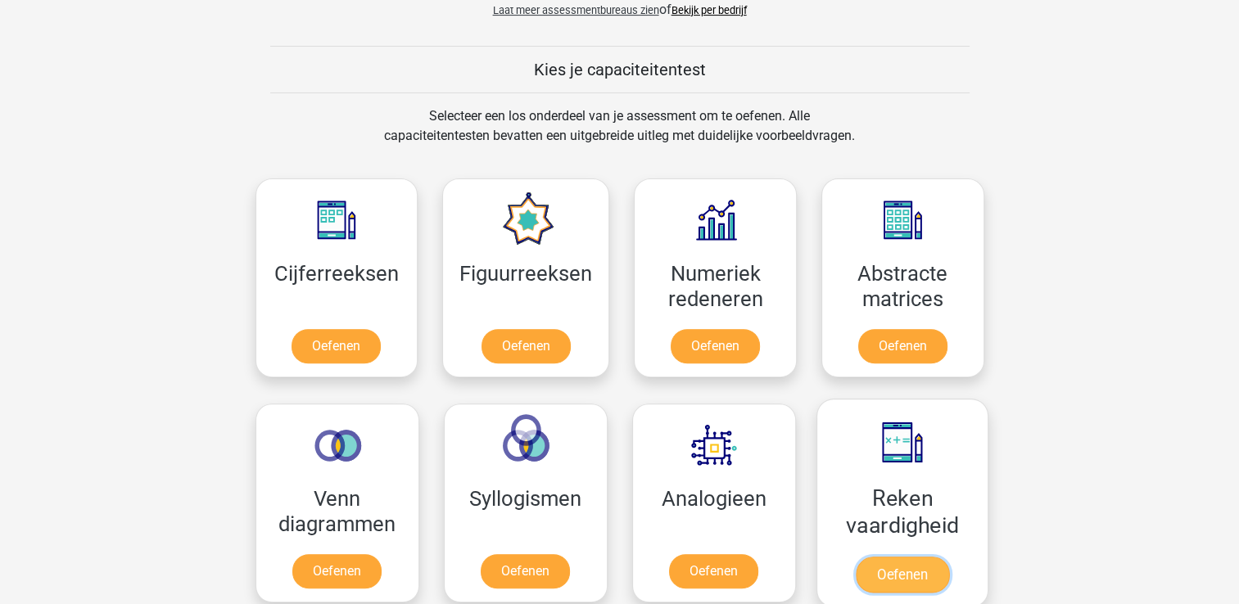
click at [901, 557] on link "Oefenen" at bounding box center [901, 575] width 93 height 36
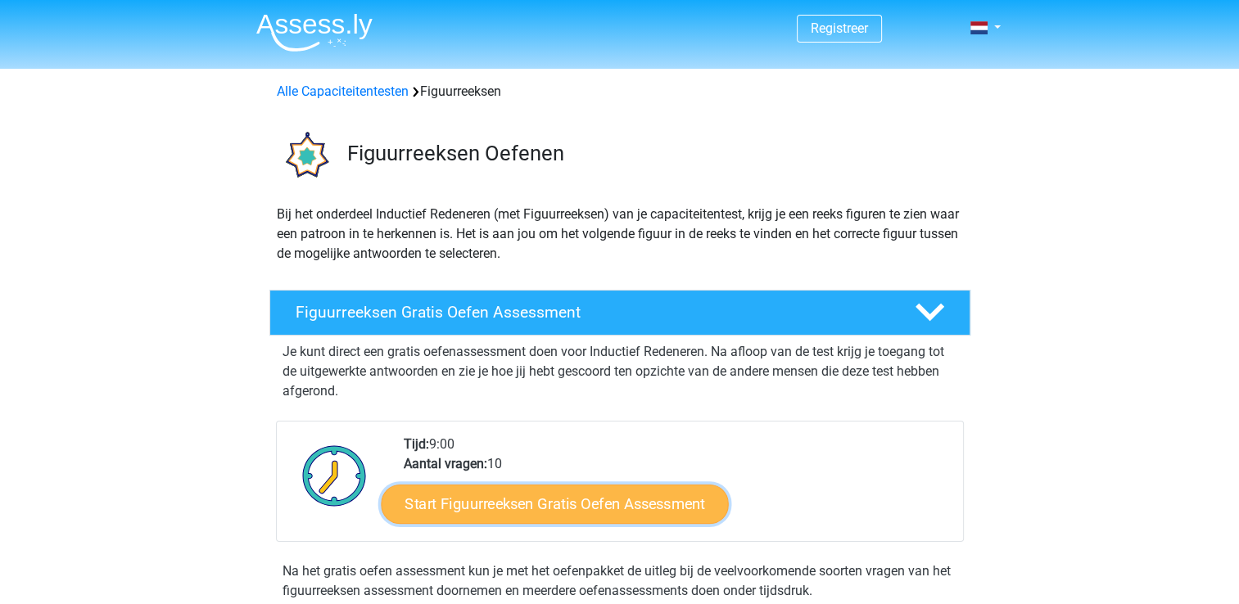
click at [592, 496] on link "Start Figuurreeksen Gratis Oefen Assessment" at bounding box center [554, 503] width 347 height 39
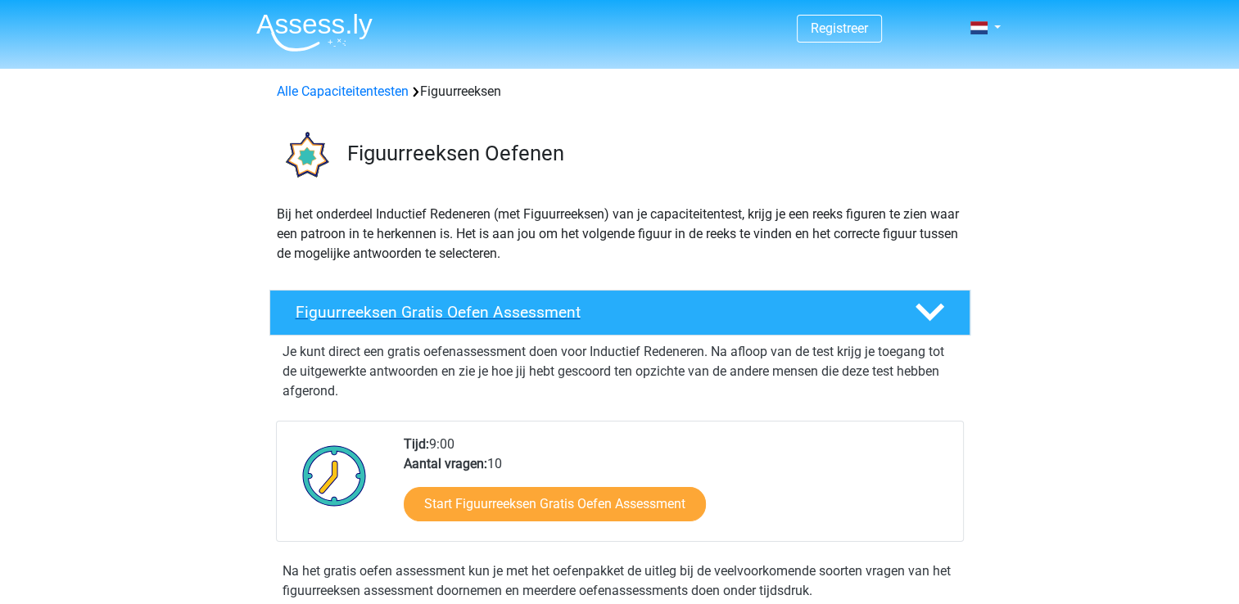
click at [932, 319] on icon at bounding box center [930, 312] width 29 height 29
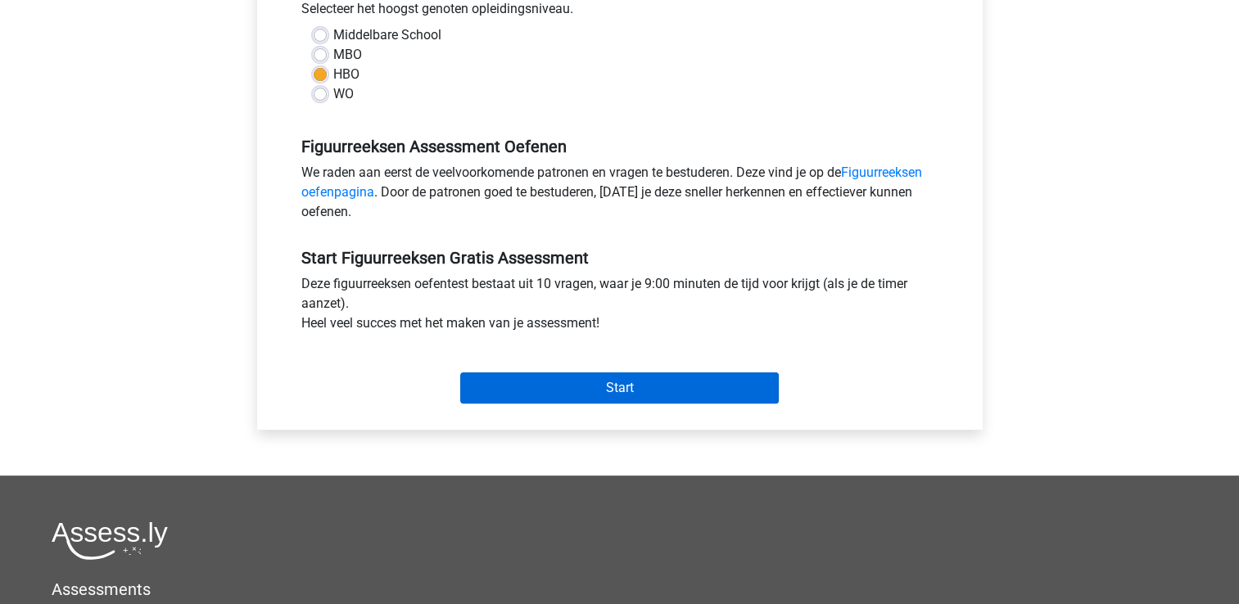
scroll to position [387, 0]
click at [577, 383] on input "Start" at bounding box center [619, 387] width 319 height 31
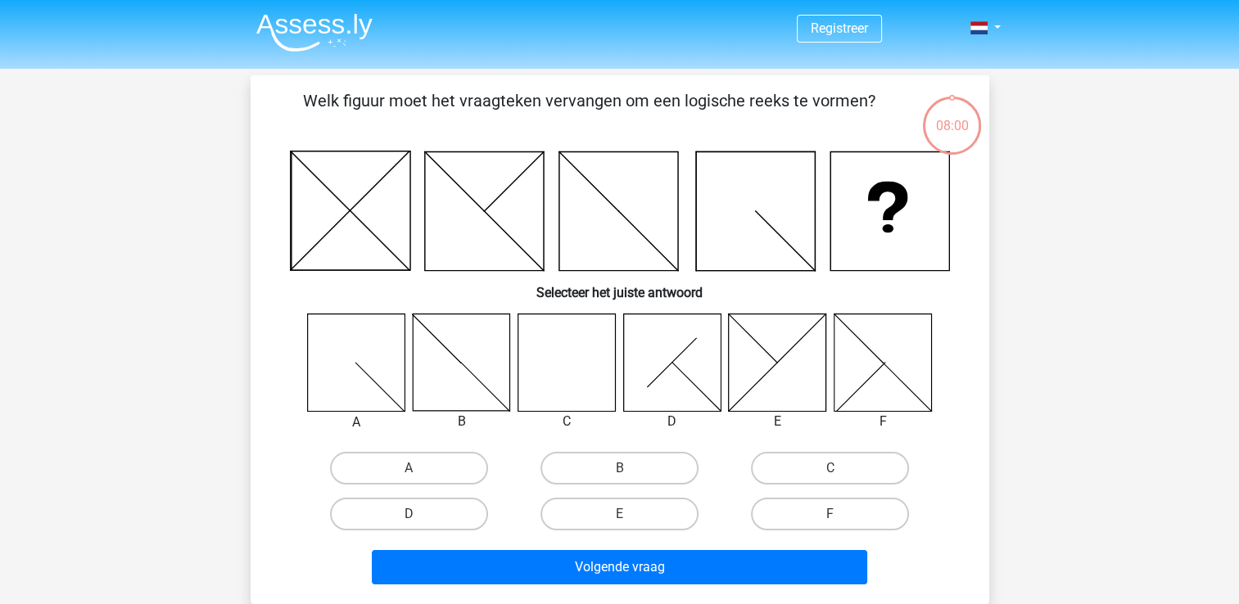
click at [568, 357] on icon at bounding box center [566, 362] width 97 height 97
click at [819, 466] on label "C" at bounding box center [830, 468] width 158 height 33
click at [830, 468] on input "C" at bounding box center [835, 473] width 11 height 11
radio input "true"
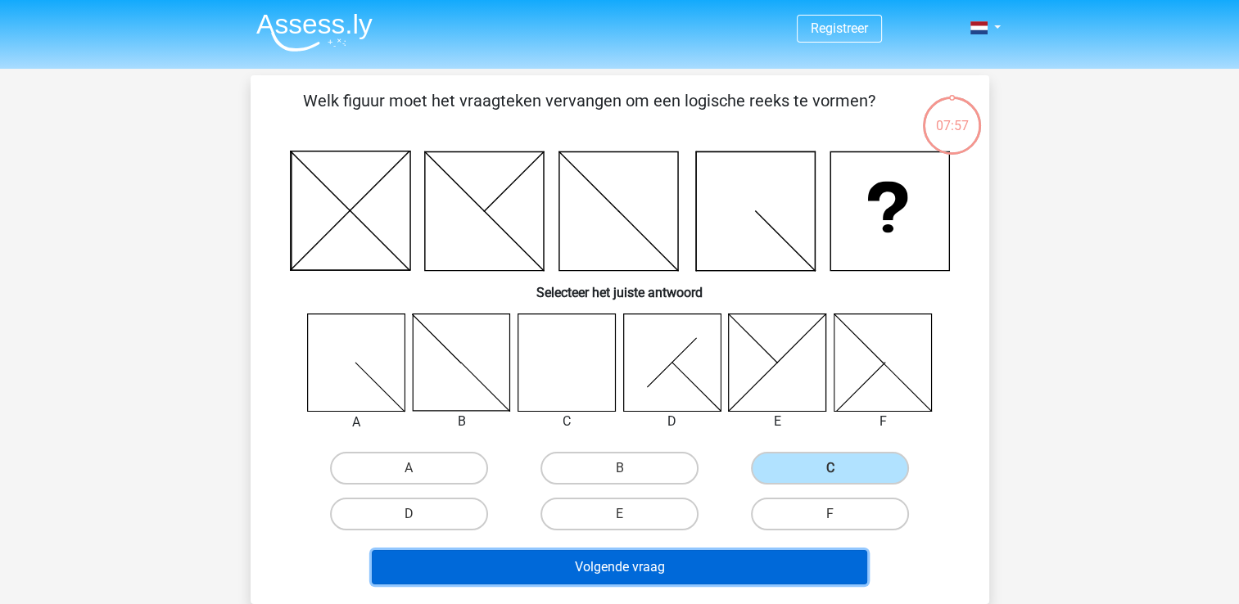
click at [737, 561] on button "Volgende vraag" at bounding box center [619, 567] width 495 height 34
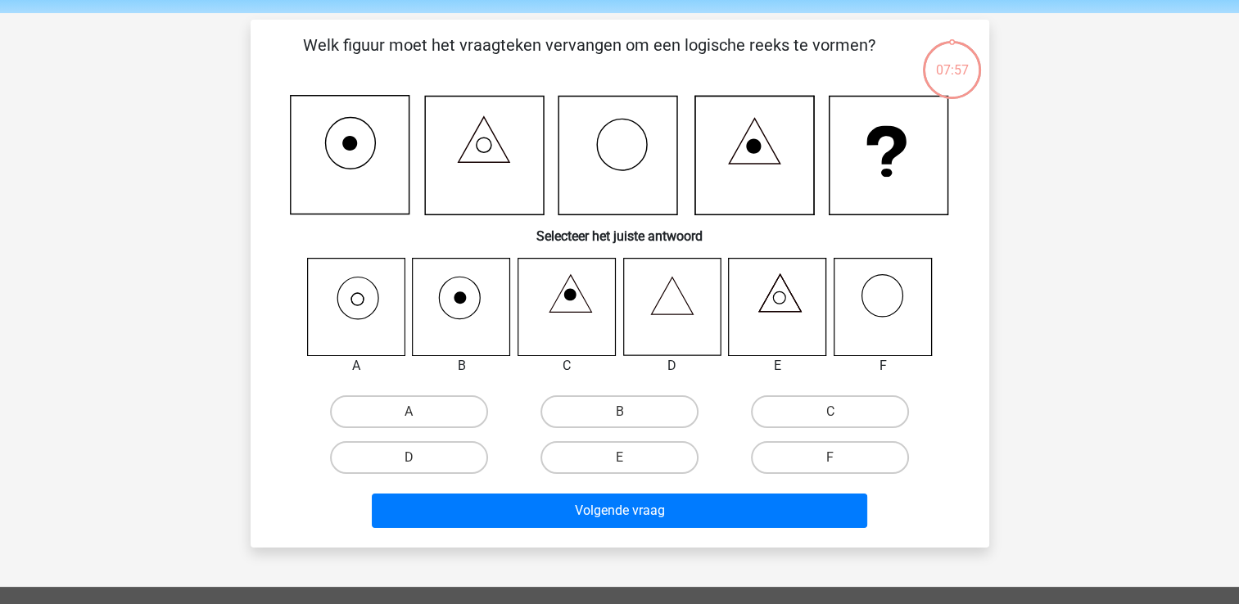
scroll to position [75, 0]
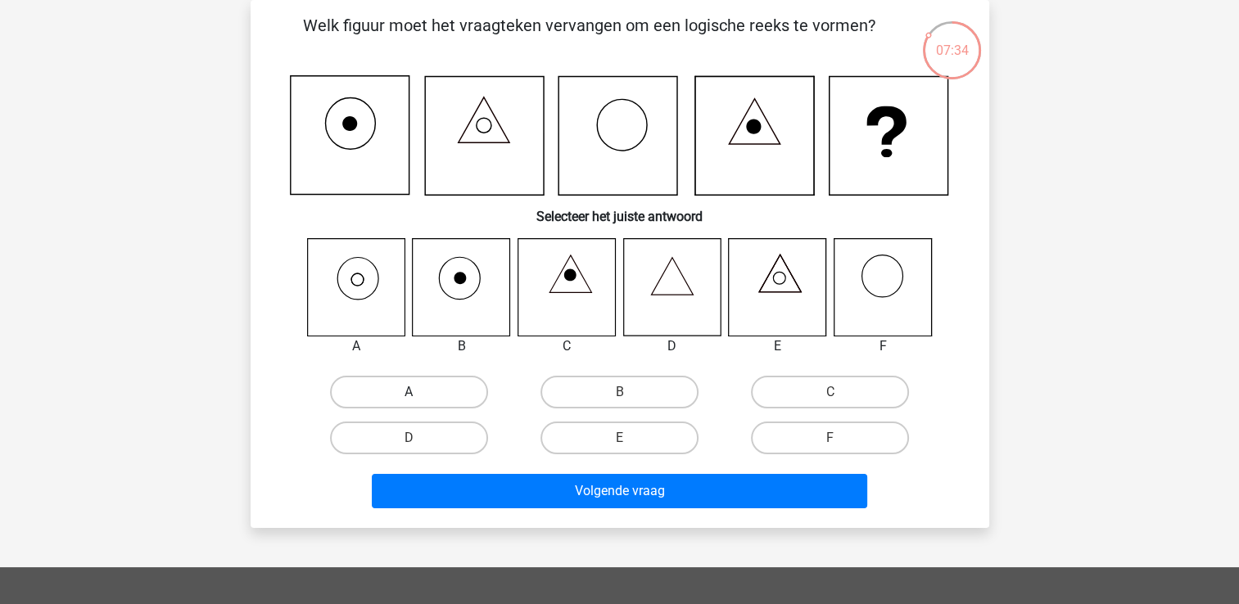
click at [446, 398] on label "A" at bounding box center [409, 392] width 158 height 33
click at [419, 398] on input "A" at bounding box center [414, 397] width 11 height 11
radio input "true"
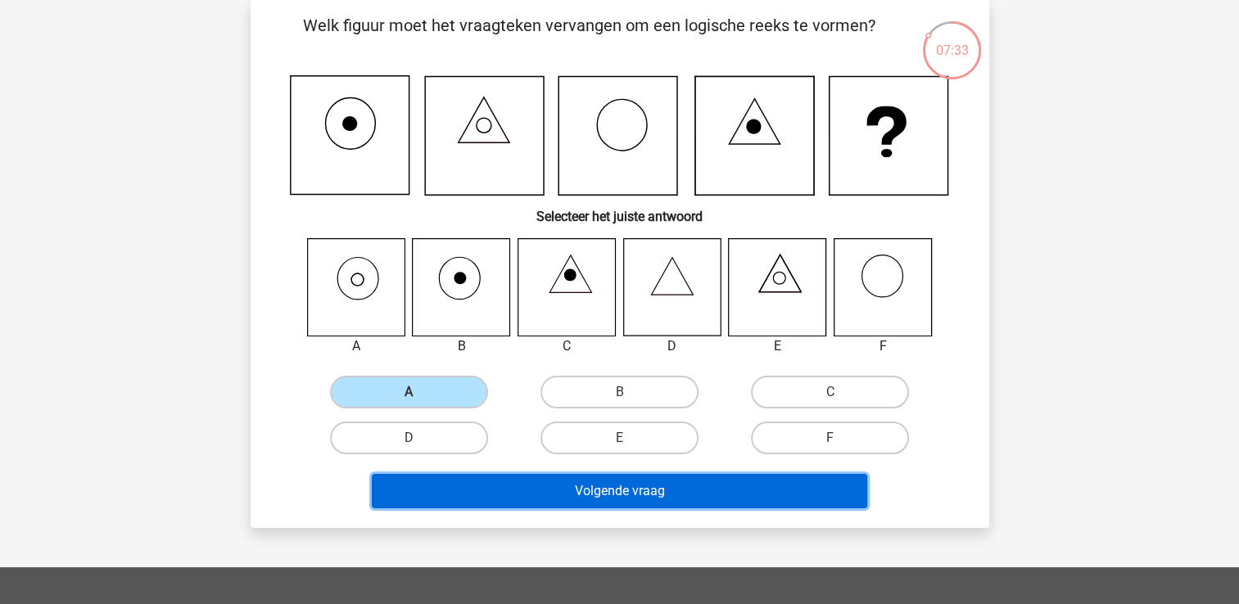
click at [554, 490] on button "Volgende vraag" at bounding box center [619, 491] width 495 height 34
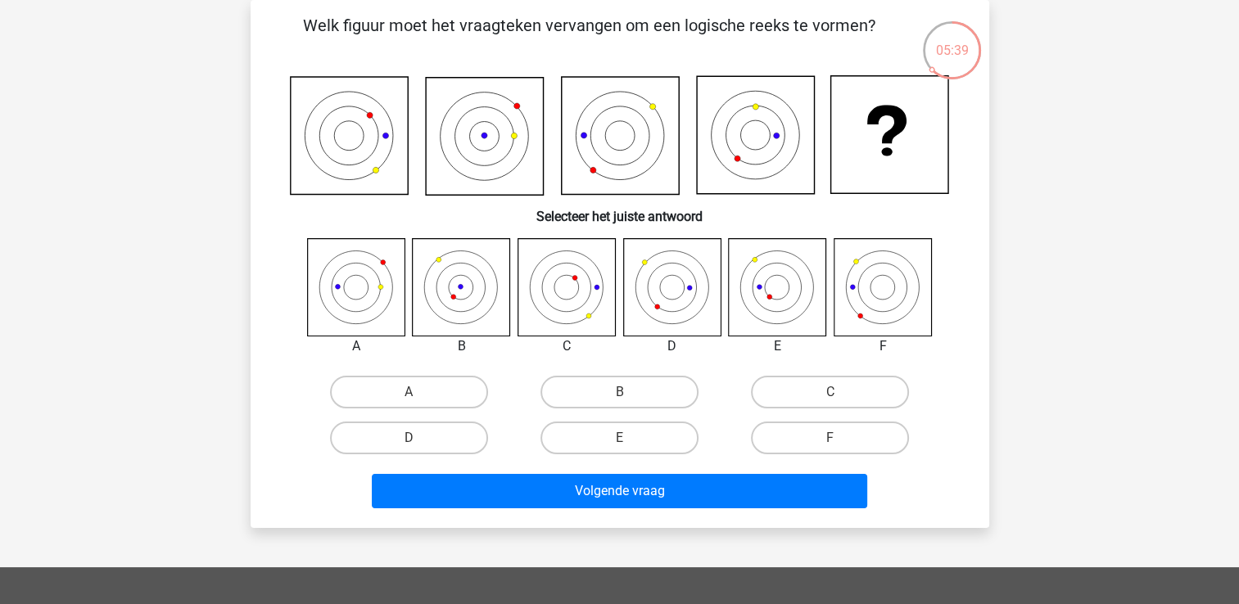
drag, startPoint x: 831, startPoint y: 446, endPoint x: 291, endPoint y: 486, distance: 542.0
click at [291, 486] on div "Volgende vraag" at bounding box center [620, 488] width 686 height 54
click at [836, 434] on label "F" at bounding box center [830, 438] width 158 height 33
click at [836, 438] on input "F" at bounding box center [835, 443] width 11 height 11
radio input "true"
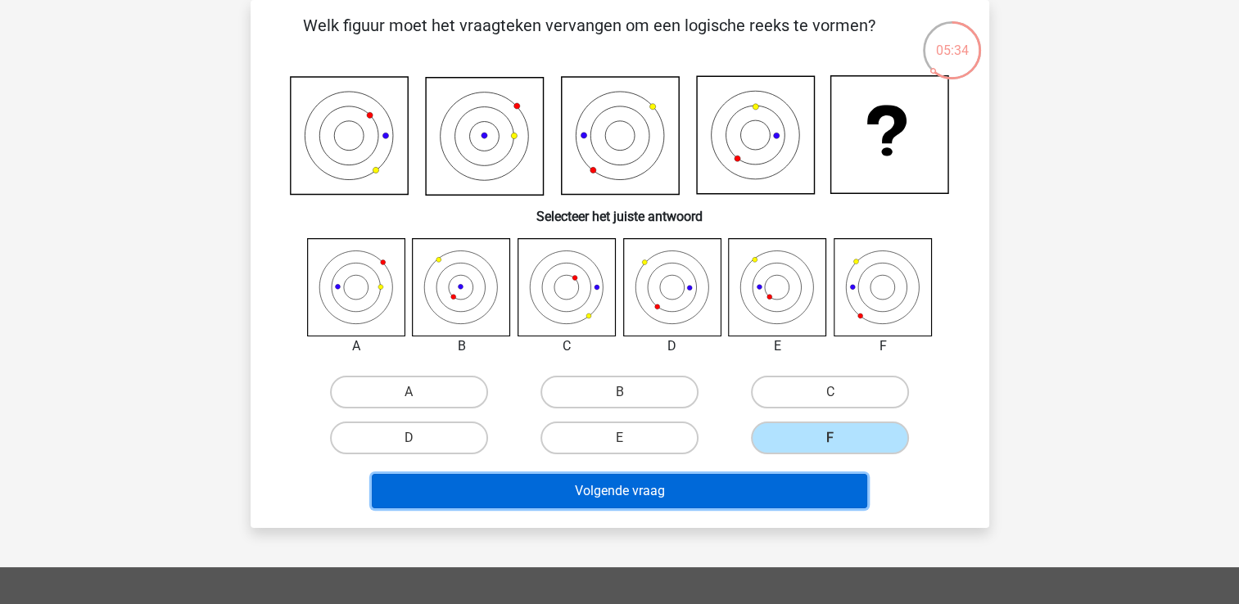
click at [675, 499] on button "Volgende vraag" at bounding box center [619, 491] width 495 height 34
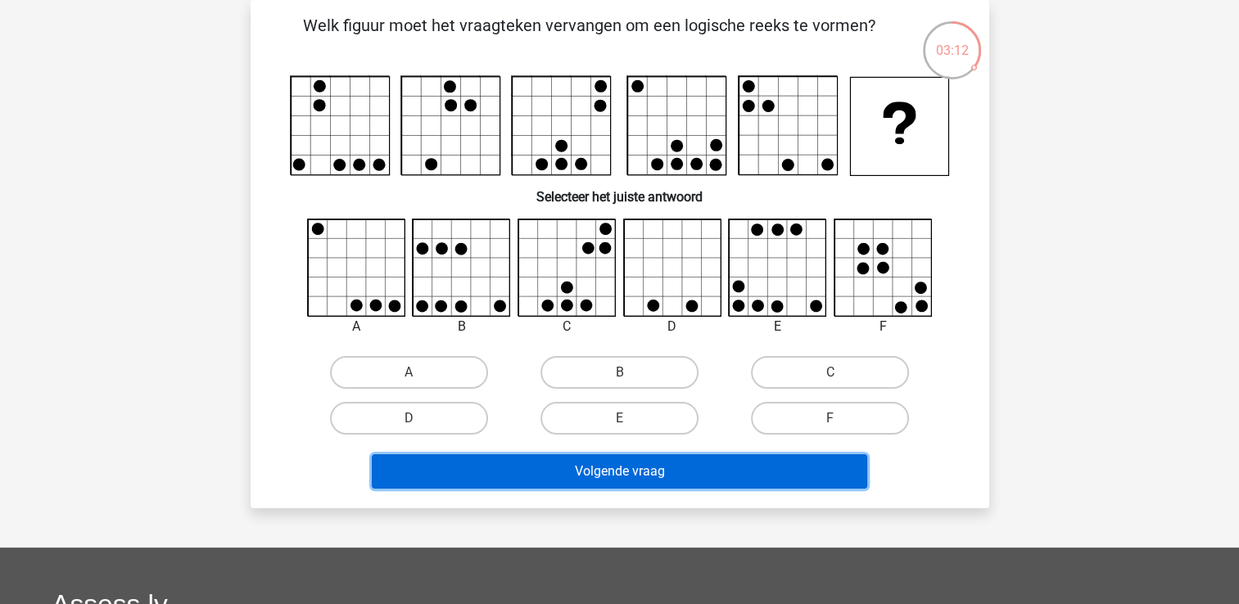
click at [731, 472] on button "Volgende vraag" at bounding box center [619, 471] width 495 height 34
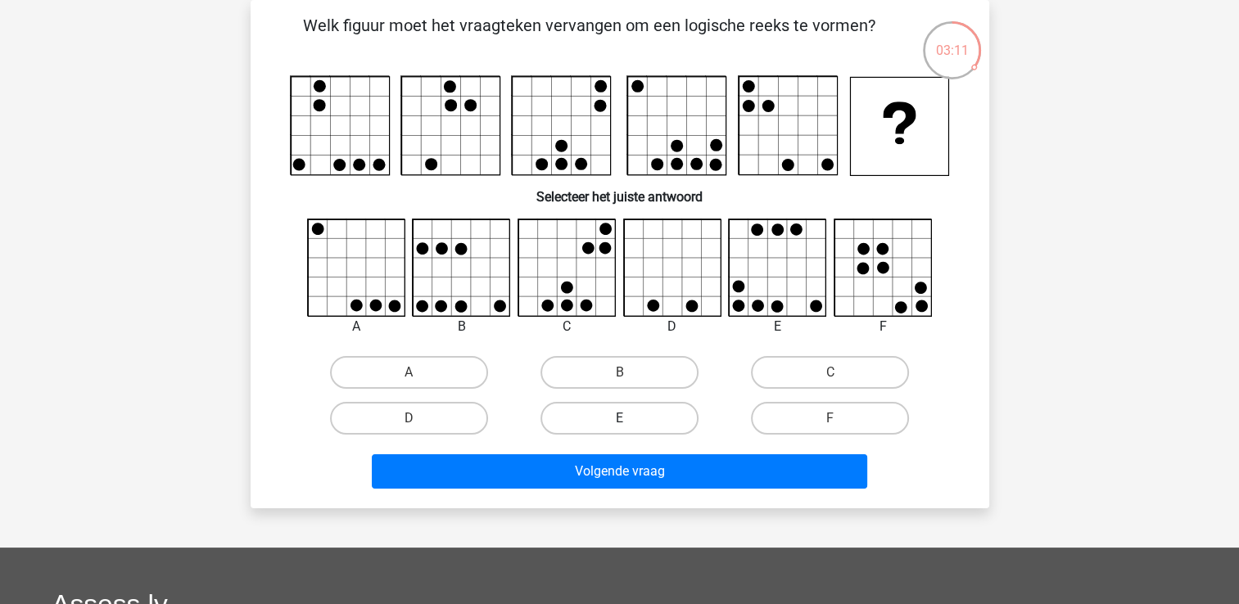
click at [622, 429] on label "E" at bounding box center [619, 418] width 158 height 33
click at [622, 429] on input "E" at bounding box center [624, 423] width 11 height 11
radio input "true"
click at [665, 495] on div "Welk figuur moet het vraagteken vervangen om een logische reeks te vormen?" at bounding box center [620, 254] width 739 height 509
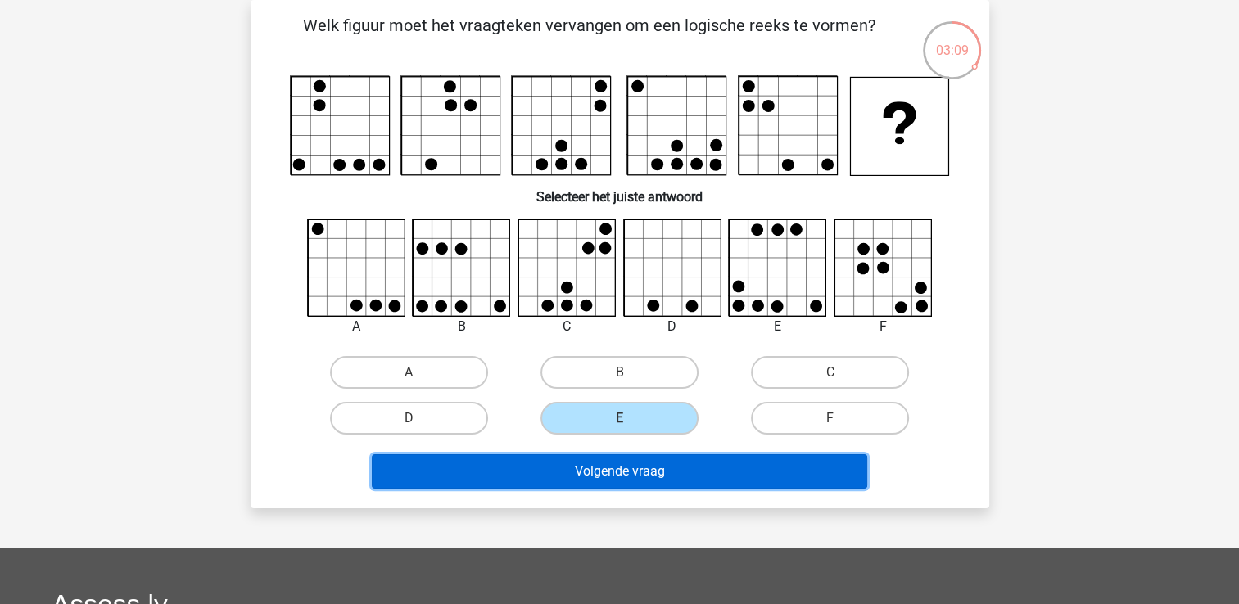
click at [688, 467] on button "Volgende vraag" at bounding box center [619, 471] width 495 height 34
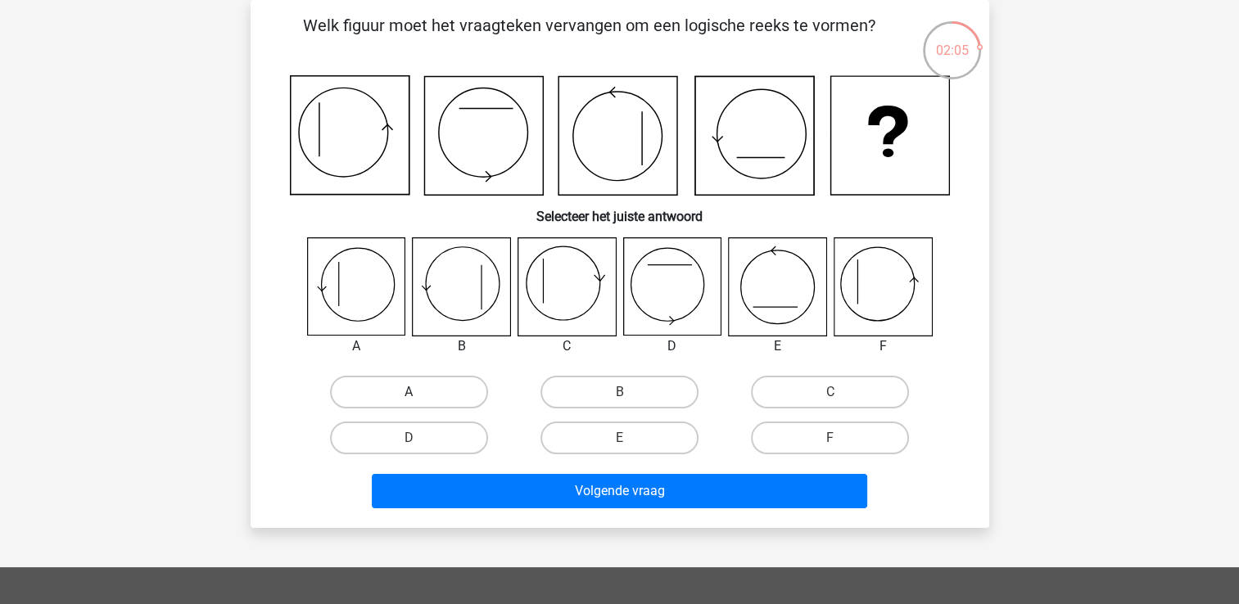
click at [400, 401] on label "A" at bounding box center [409, 392] width 158 height 33
click at [409, 401] on input "A" at bounding box center [414, 397] width 11 height 11
radio input "true"
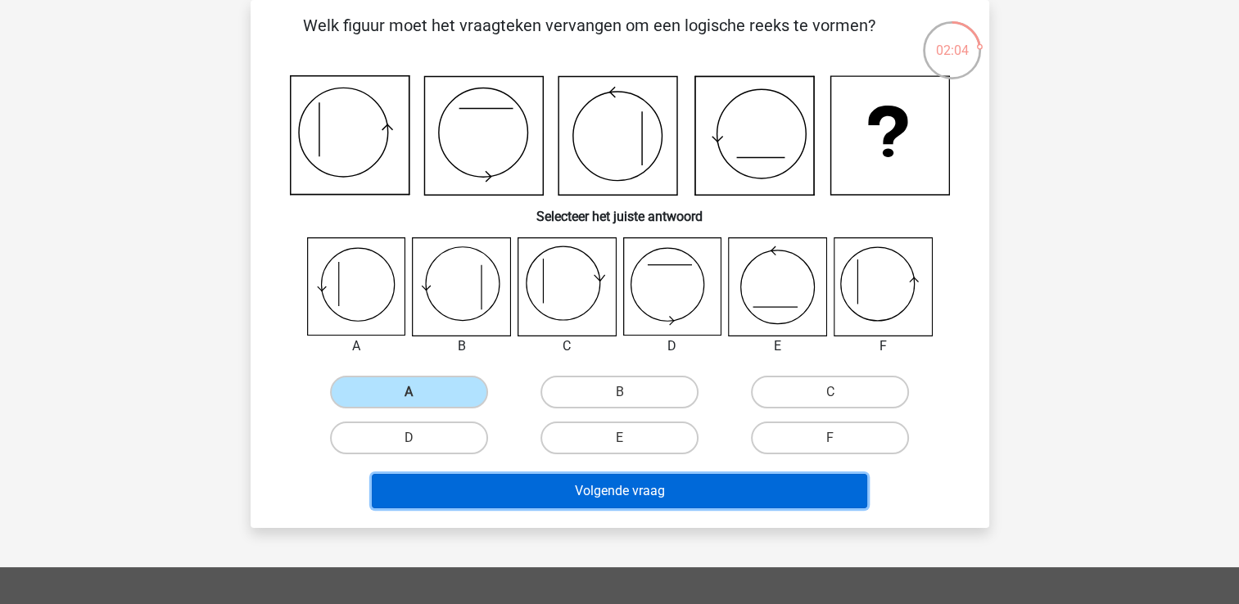
click at [545, 493] on button "Volgende vraag" at bounding box center [619, 491] width 495 height 34
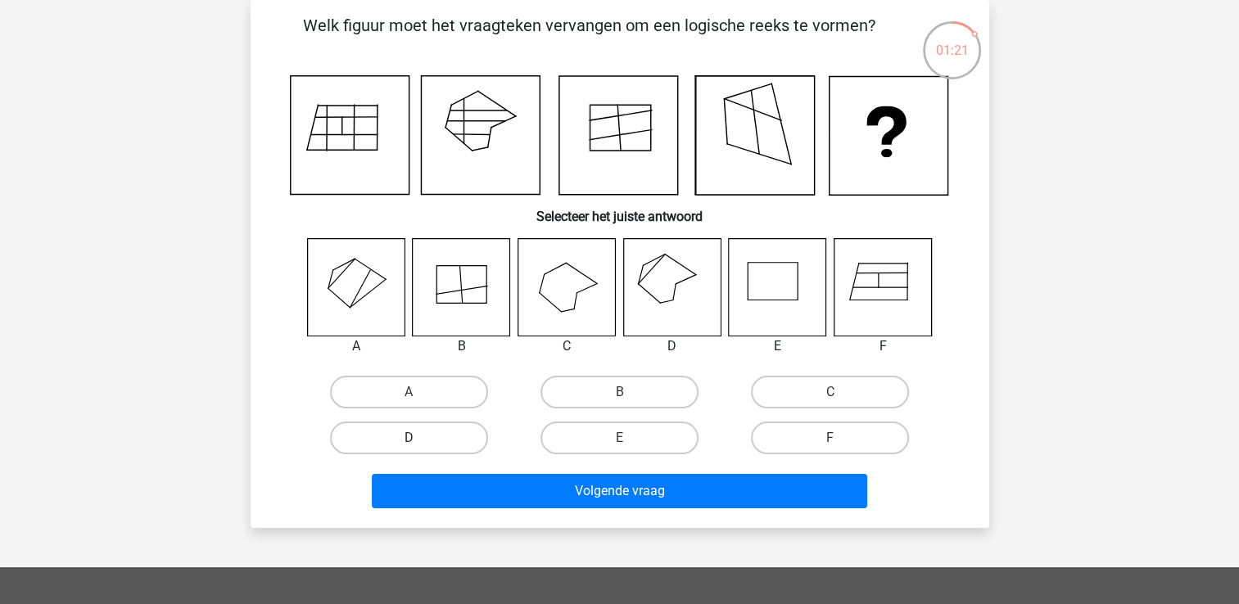
click at [393, 439] on label "D" at bounding box center [409, 438] width 158 height 33
click at [409, 439] on input "D" at bounding box center [414, 443] width 11 height 11
radio input "true"
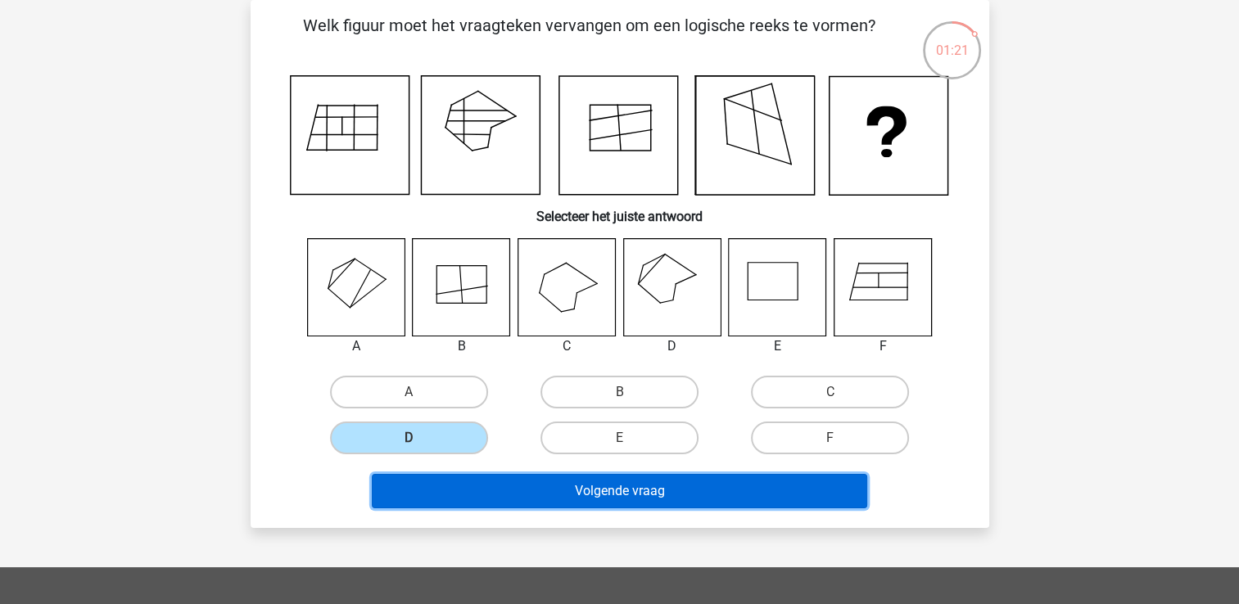
click at [519, 474] on button "Volgende vraag" at bounding box center [619, 491] width 495 height 34
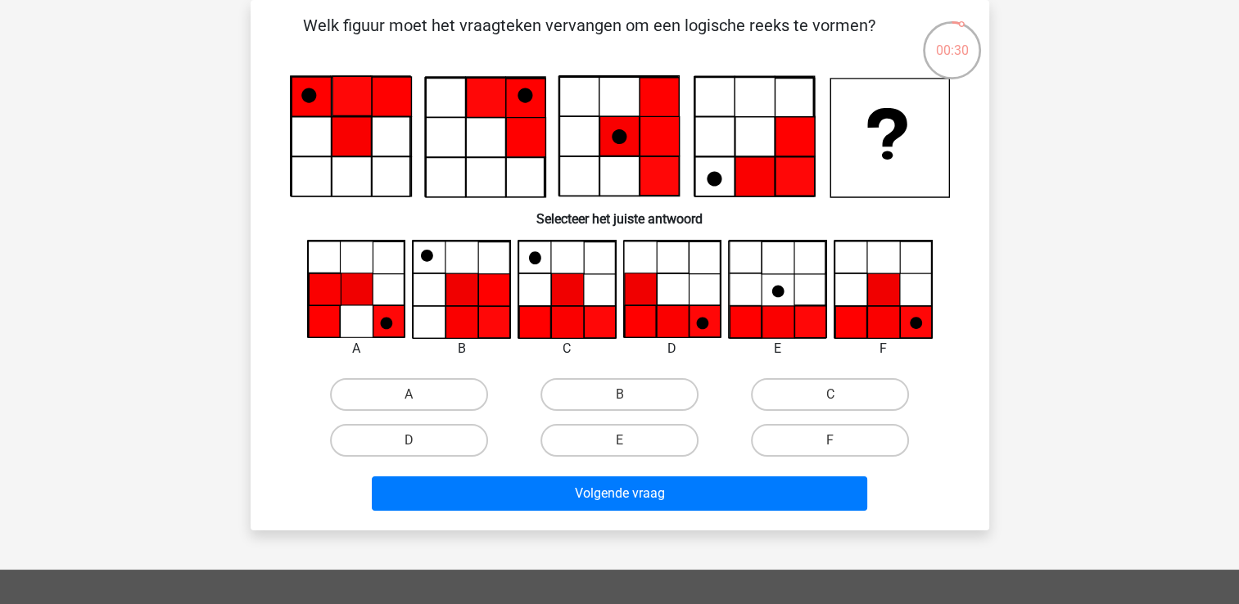
click at [830, 441] on input "F" at bounding box center [835, 446] width 11 height 11
radio input "true"
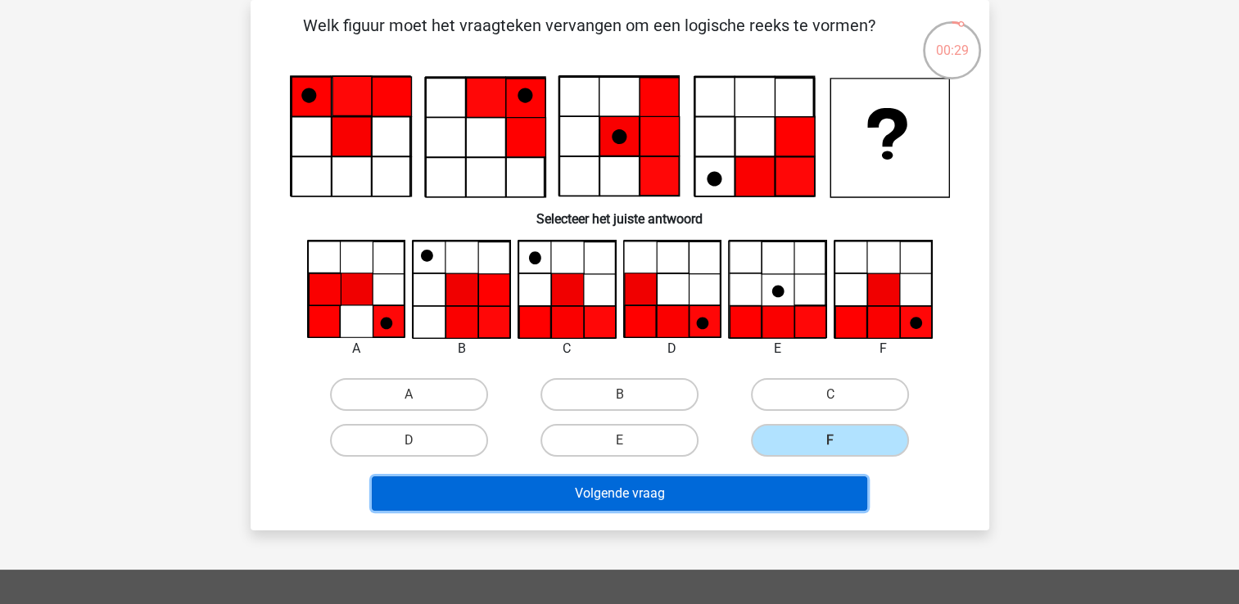
click at [718, 481] on button "Volgende vraag" at bounding box center [619, 494] width 495 height 34
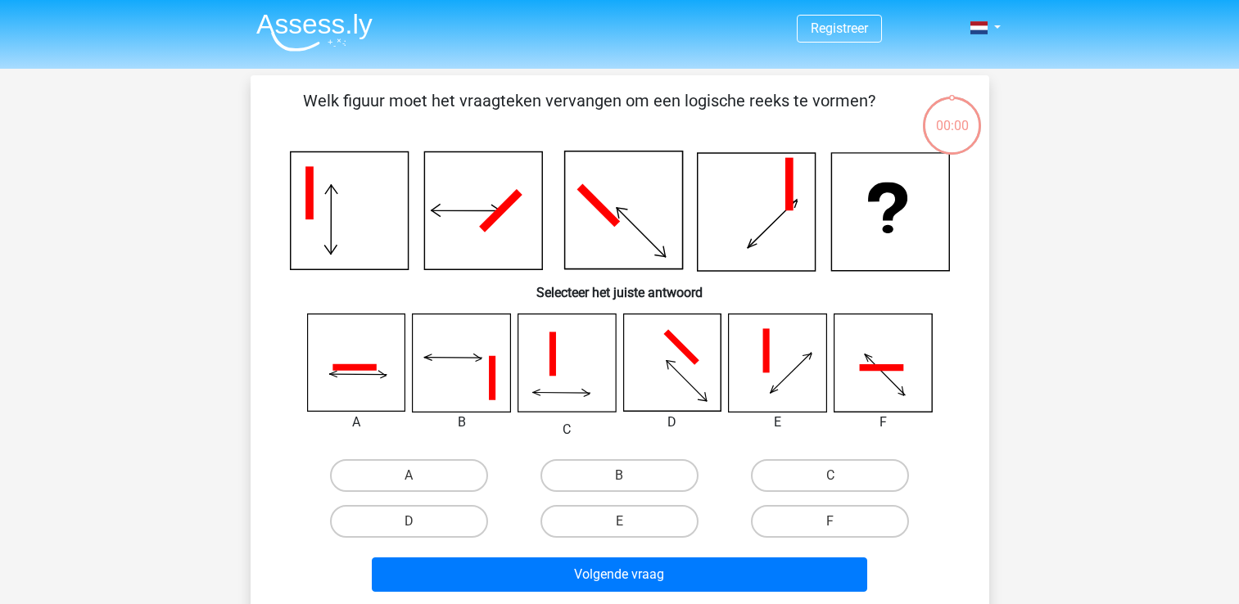
scroll to position [75, 0]
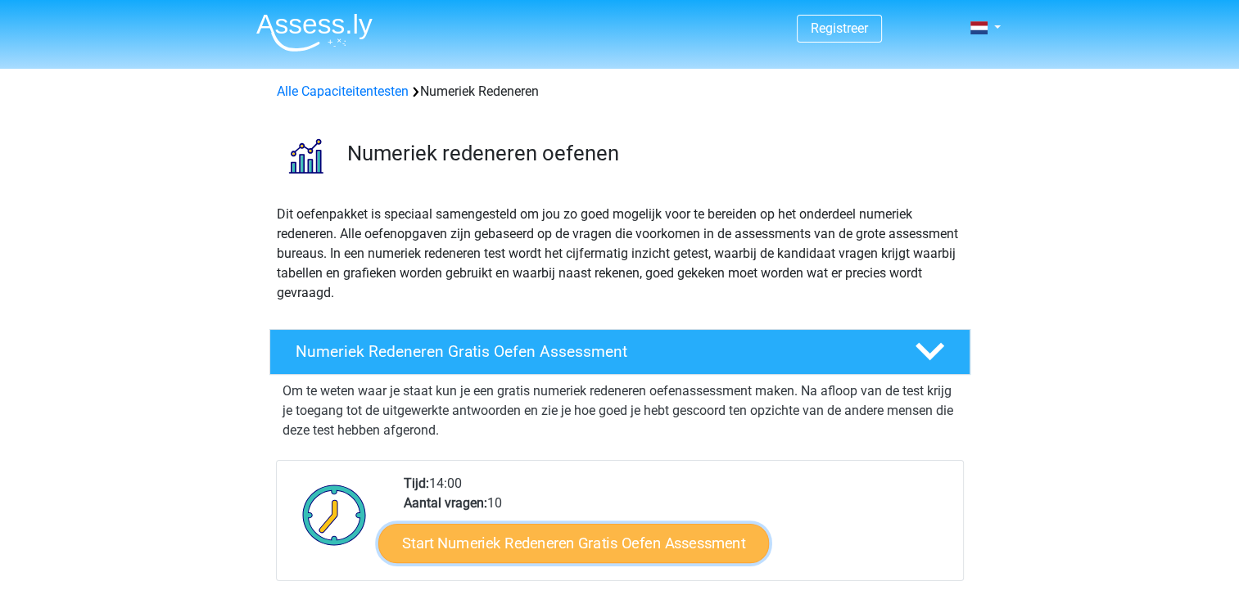
click at [565, 536] on link "Start Numeriek Redeneren Gratis Oefen Assessment" at bounding box center [573, 542] width 391 height 39
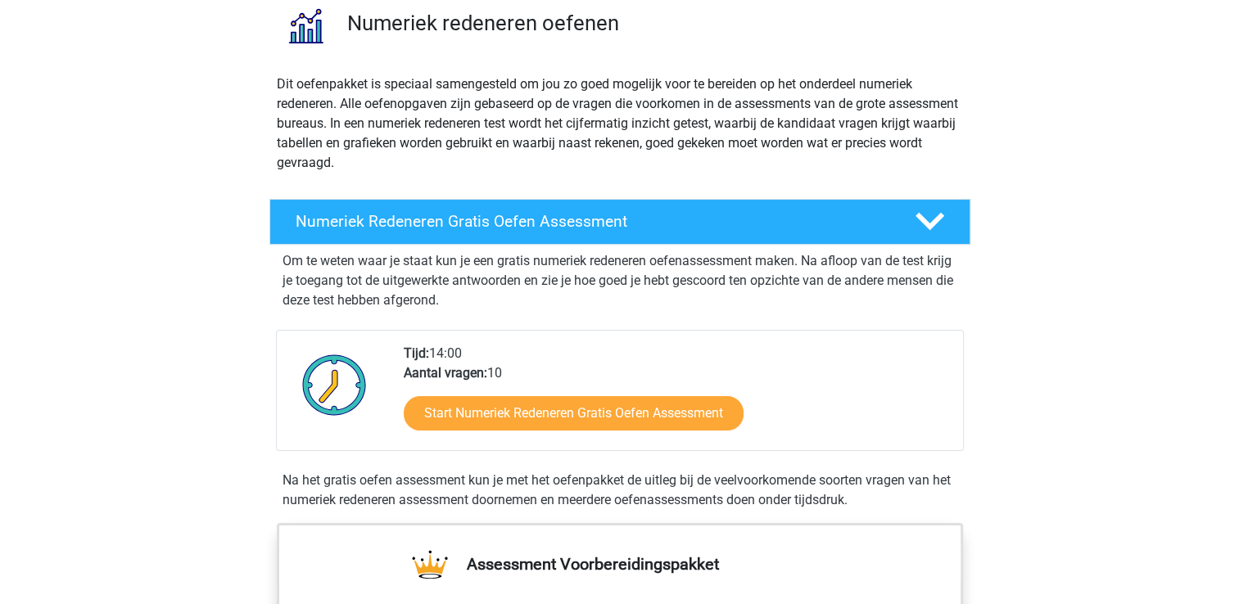
scroll to position [141, 0]
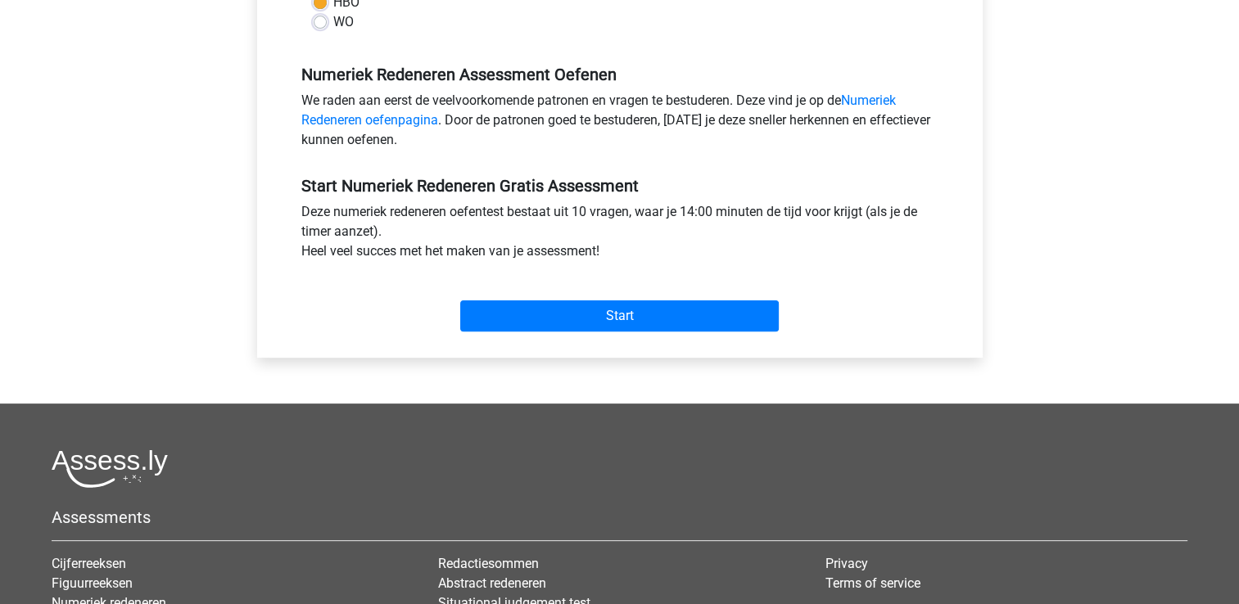
scroll to position [459, 0]
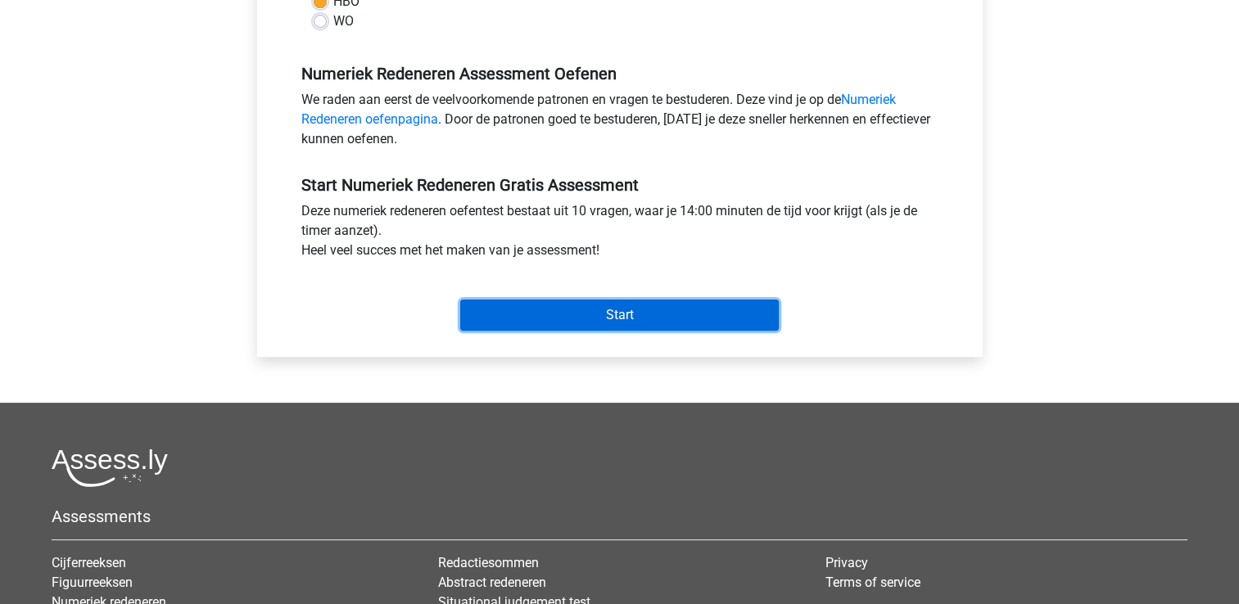
click at [659, 319] on input "Start" at bounding box center [619, 315] width 319 height 31
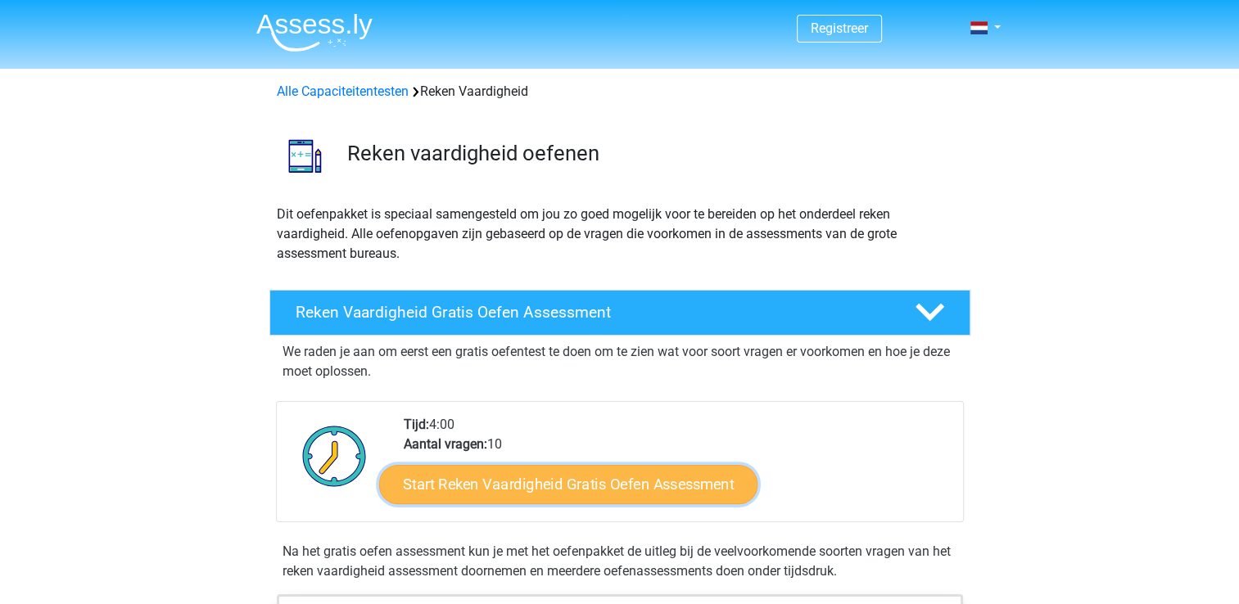
click at [603, 486] on link "Start Reken Vaardigheid Gratis Oefen Assessment" at bounding box center [568, 483] width 378 height 39
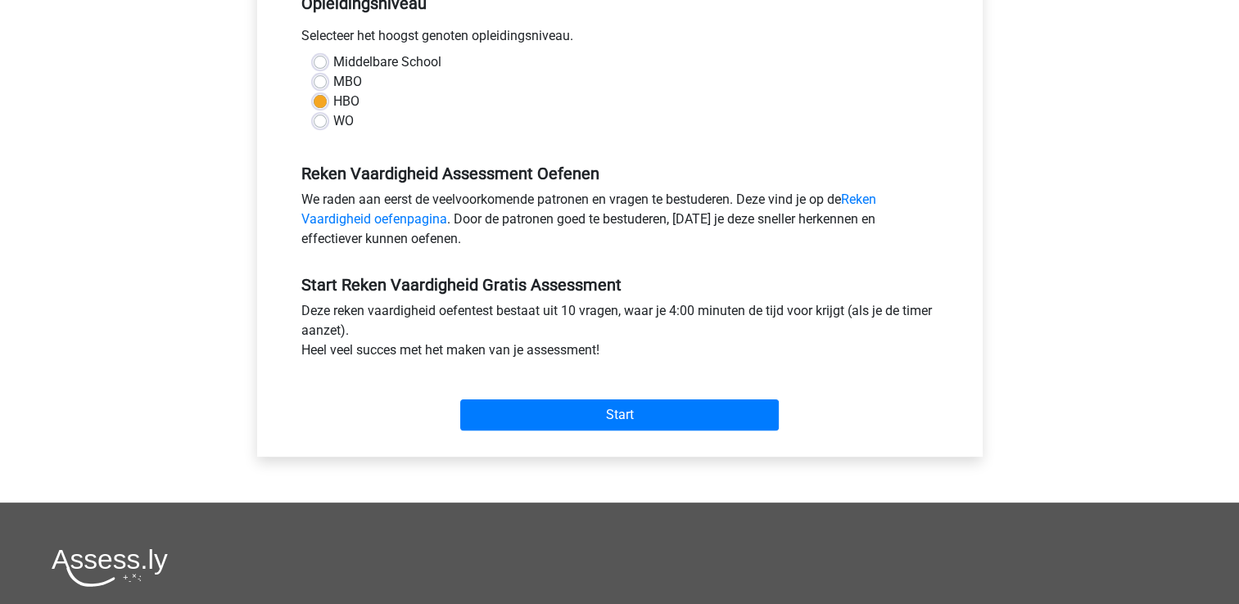
scroll to position [373, 0]
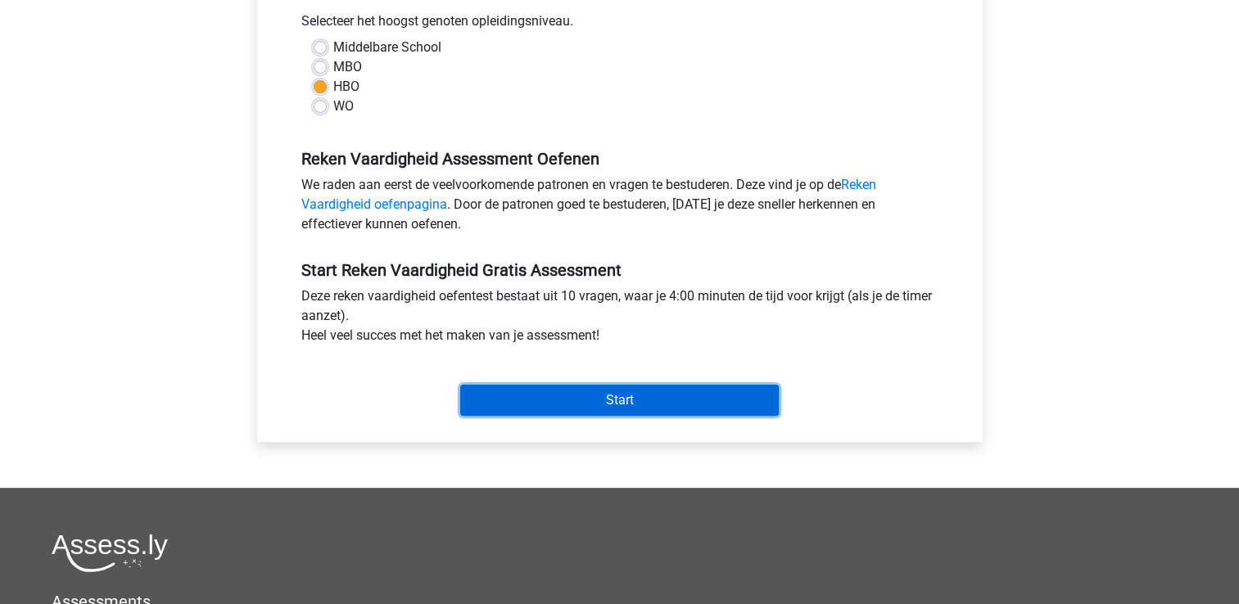
click at [586, 396] on input "Start" at bounding box center [619, 400] width 319 height 31
click at [531, 403] on input "Start" at bounding box center [619, 400] width 319 height 31
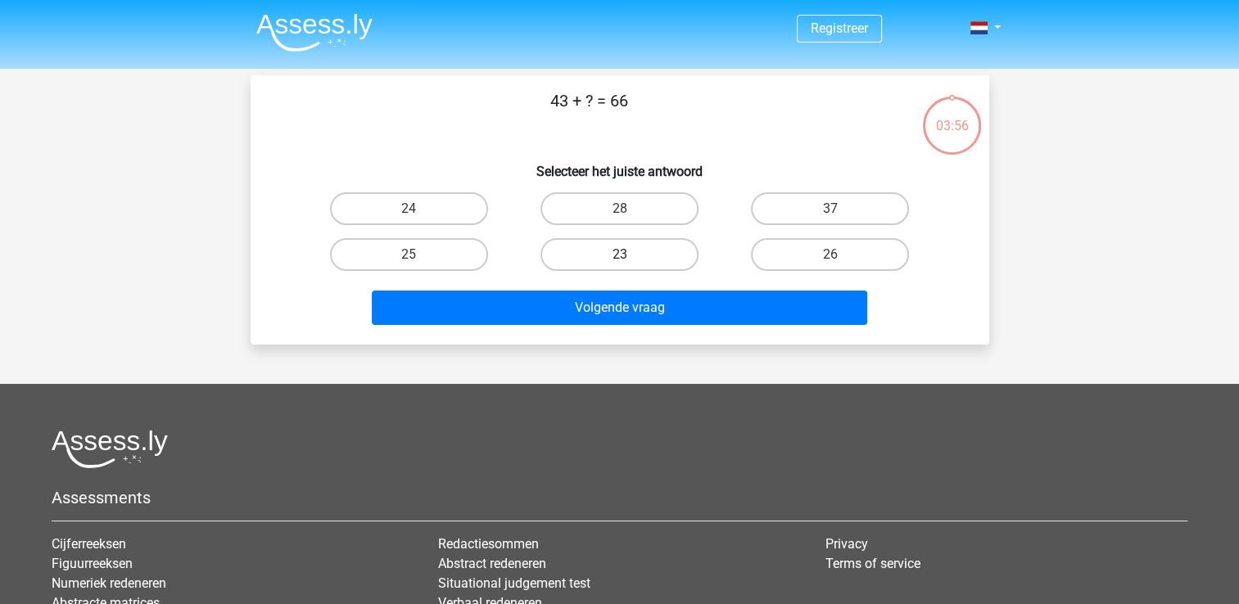
click at [649, 243] on label "23" at bounding box center [619, 254] width 158 height 33
click at [630, 255] on input "23" at bounding box center [624, 260] width 11 height 11
radio input "true"
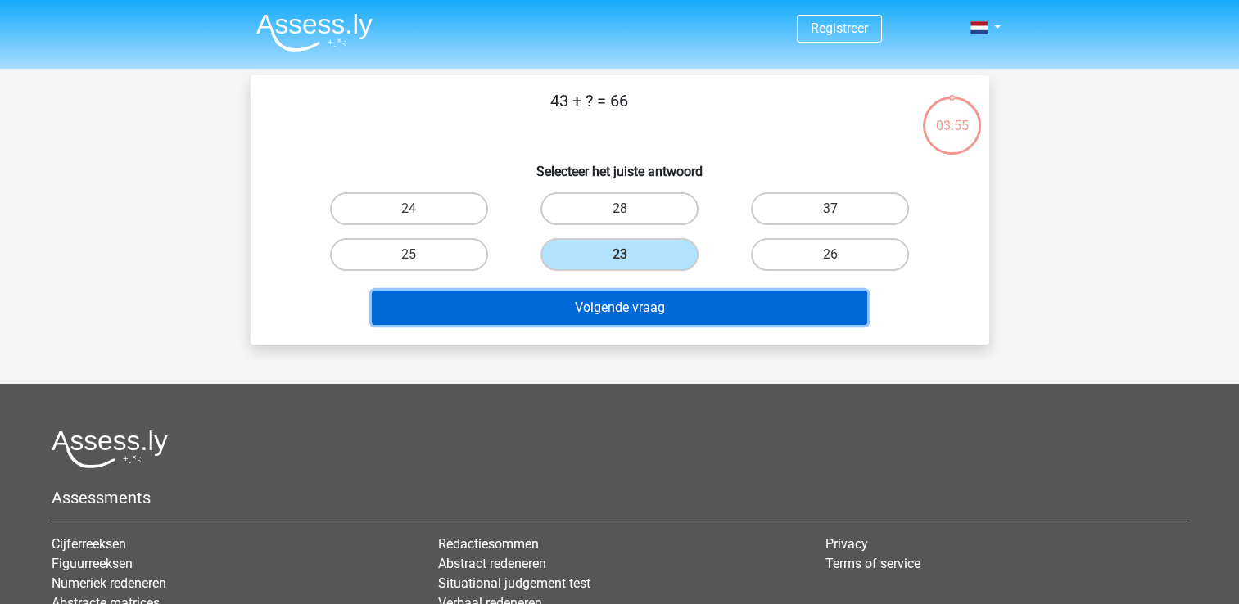
click at [651, 311] on button "Volgende vraag" at bounding box center [619, 308] width 495 height 34
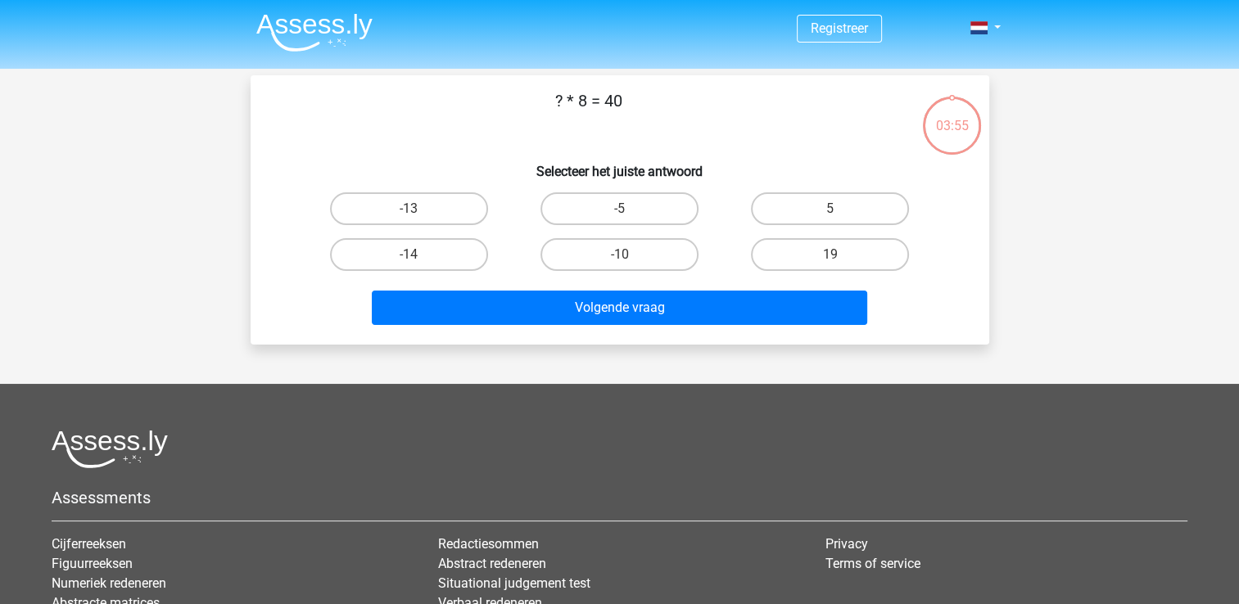
scroll to position [75, 0]
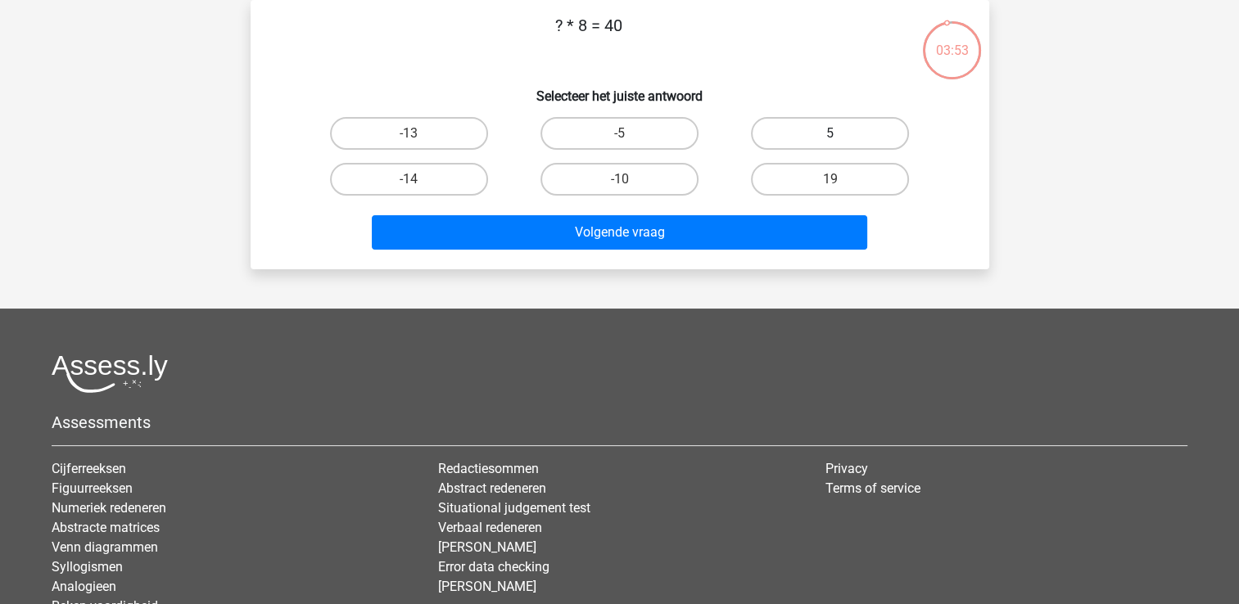
click at [793, 137] on label "5" at bounding box center [830, 133] width 158 height 33
click at [830, 137] on input "5" at bounding box center [835, 138] width 11 height 11
radio input "true"
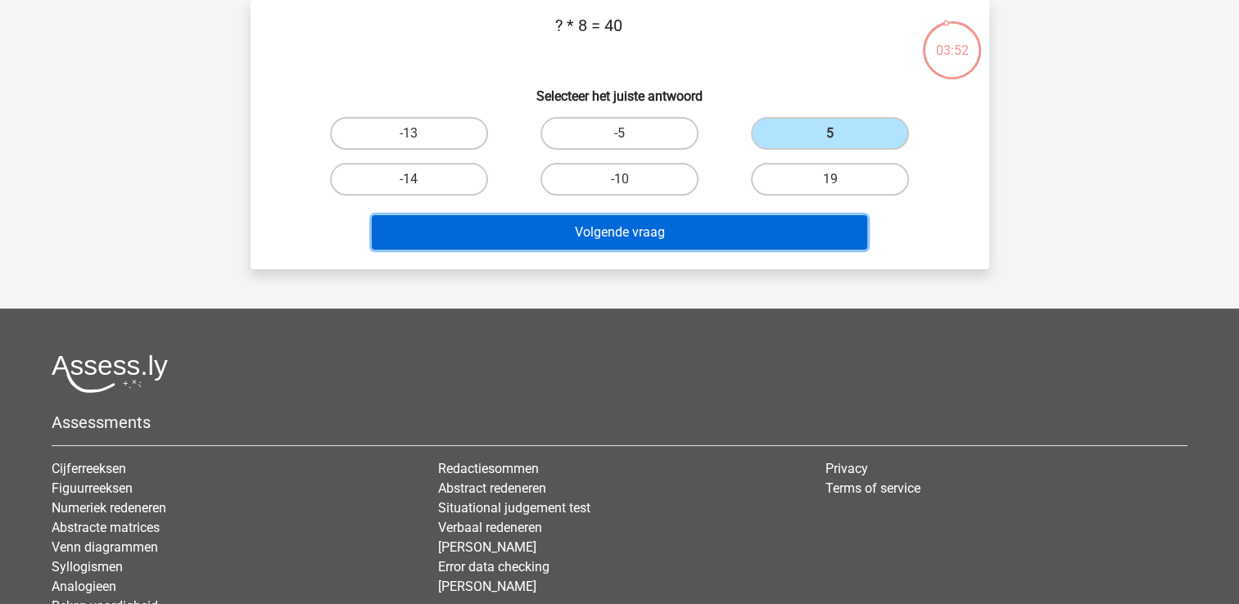
click at [681, 234] on button "Volgende vraag" at bounding box center [619, 232] width 495 height 34
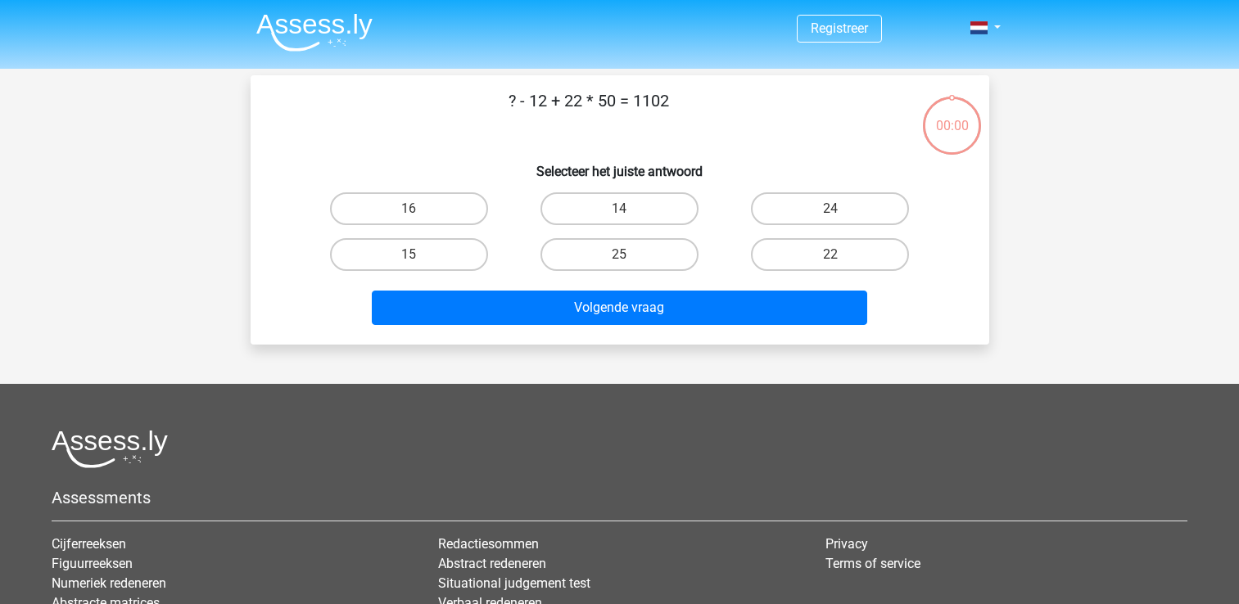
scroll to position [75, 0]
